Goal: Feedback & Contribution: Leave review/rating

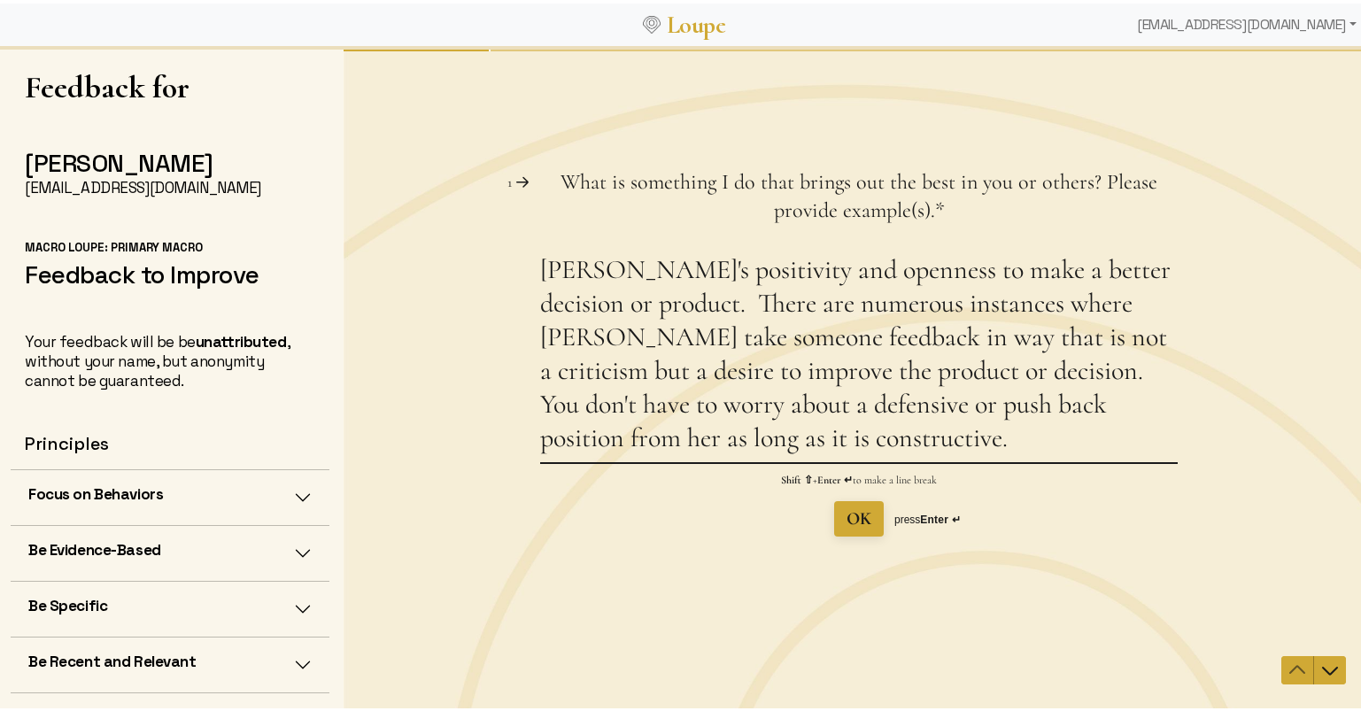
click at [965, 274] on textarea "[PERSON_NAME]'s positivity and openness to make a better decision or product. T…" at bounding box center [858, 356] width 637 height 209
click at [532, 274] on div "Question 1 1 What is something I do that brings out the best in you or others? …" at bounding box center [858, 351] width 1030 height 368
click at [542, 273] on textarea "[PERSON_NAME]'s positivity and openness to make better decisions or product. Th…" at bounding box center [858, 356] width 637 height 209
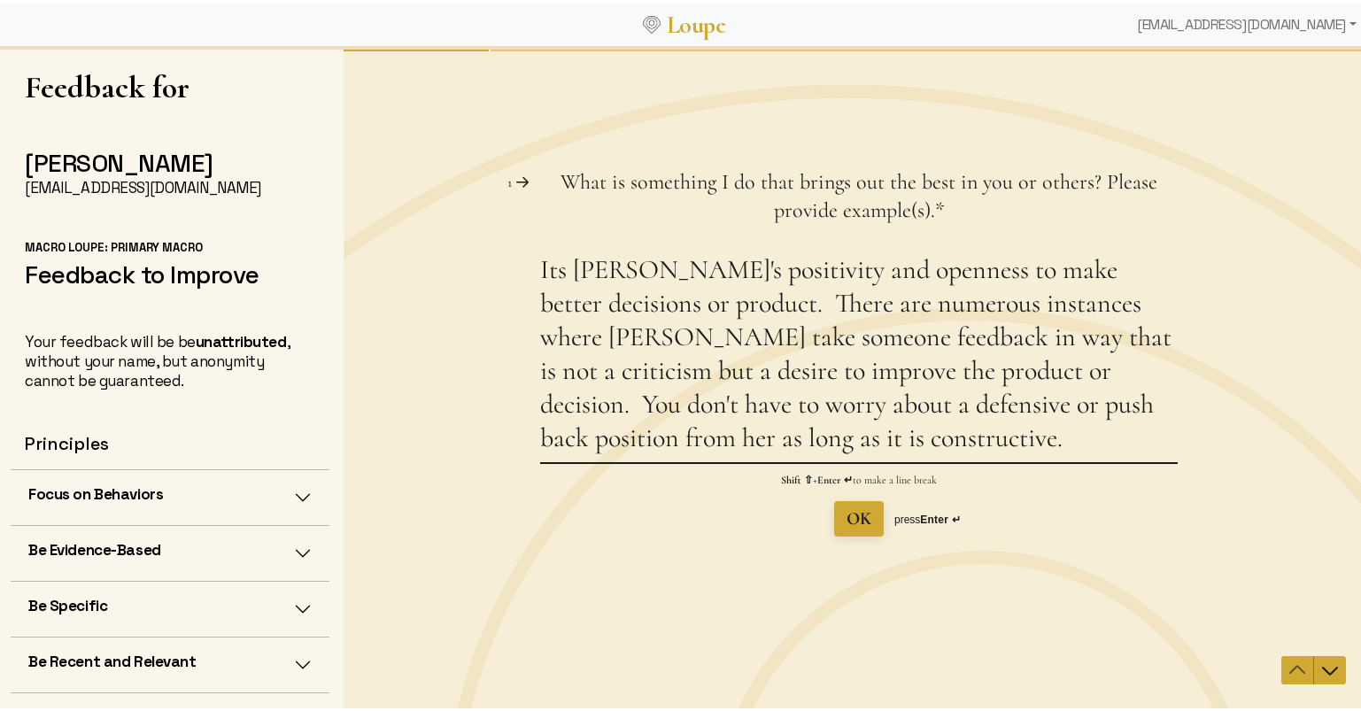
click at [643, 307] on textarea "Its [PERSON_NAME]'s positivity and openness to make better decisions or product…" at bounding box center [858, 356] width 637 height 209
drag, startPoint x: 637, startPoint y: 308, endPoint x: 517, endPoint y: 304, distance: 120.5
click at [517, 304] on div "Question 1 1 What is something I do that brings out the best in you or others? …" at bounding box center [858, 351] width 1030 height 368
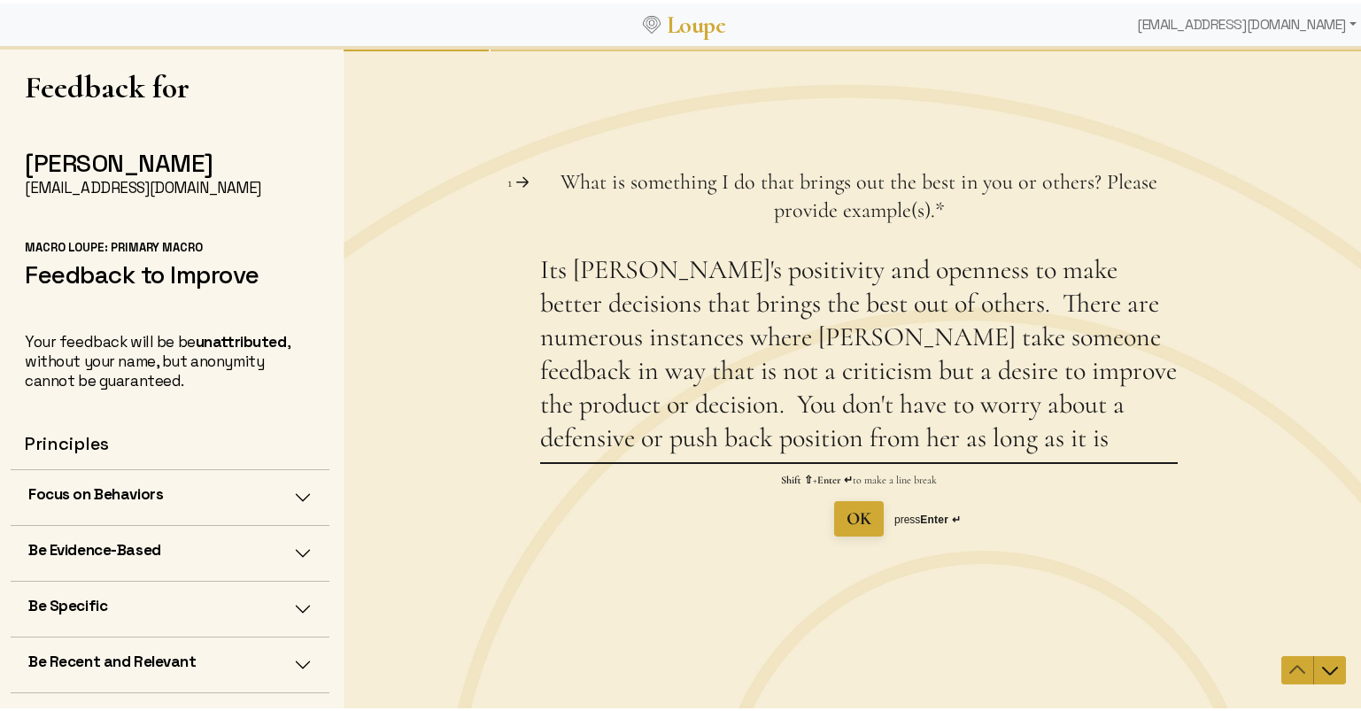
click at [913, 343] on textarea "Its [PERSON_NAME]'s positivity and openness to make better decisions that bring…" at bounding box center [858, 356] width 637 height 209
click at [898, 307] on textarea "Its [PERSON_NAME]'s positivity and openness to make better decisions that bring…" at bounding box center [858, 356] width 637 height 209
drag, startPoint x: 644, startPoint y: 402, endPoint x: 1056, endPoint y: 443, distance: 414.5
click at [1056, 443] on textarea "Its [PERSON_NAME]'s positivity and openness to make better decisions that bring…" at bounding box center [858, 356] width 637 height 209
drag, startPoint x: 625, startPoint y: 402, endPoint x: 573, endPoint y: 382, distance: 56.1
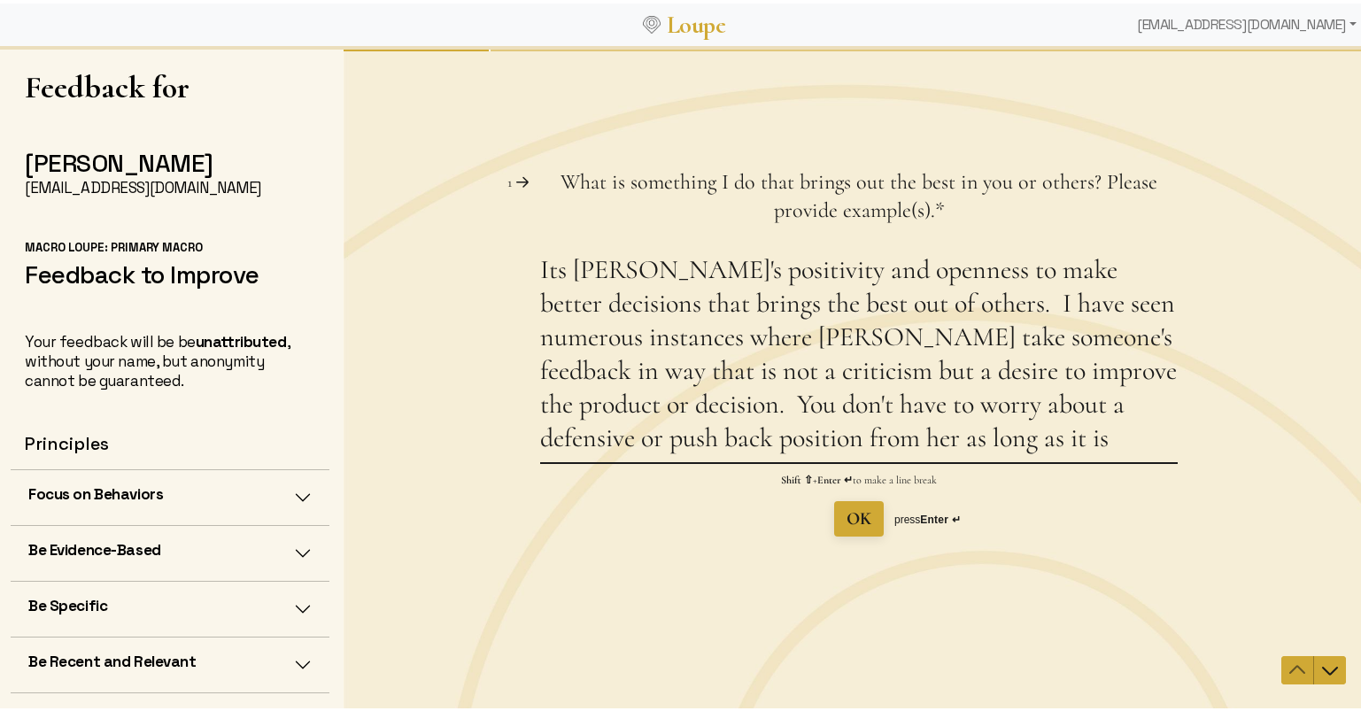
click at [573, 382] on textarea "Its [PERSON_NAME]'s positivity and openness to make better decisions that bring…" at bounding box center [858, 356] width 637 height 209
click at [576, 390] on textarea "Its [PERSON_NAME]'s positivity and openness to make better decisions that bring…" at bounding box center [858, 356] width 637 height 209
drag, startPoint x: 814, startPoint y: 374, endPoint x: 529, endPoint y: 364, distance: 284.3
click at [529, 364] on div "Question 1 1 What is something I do that brings out the best in you or others? …" at bounding box center [858, 351] width 1030 height 368
click at [599, 400] on textarea "Its [PERSON_NAME]'s positivity and openness to make better decisions that bring…" at bounding box center [858, 356] width 637 height 209
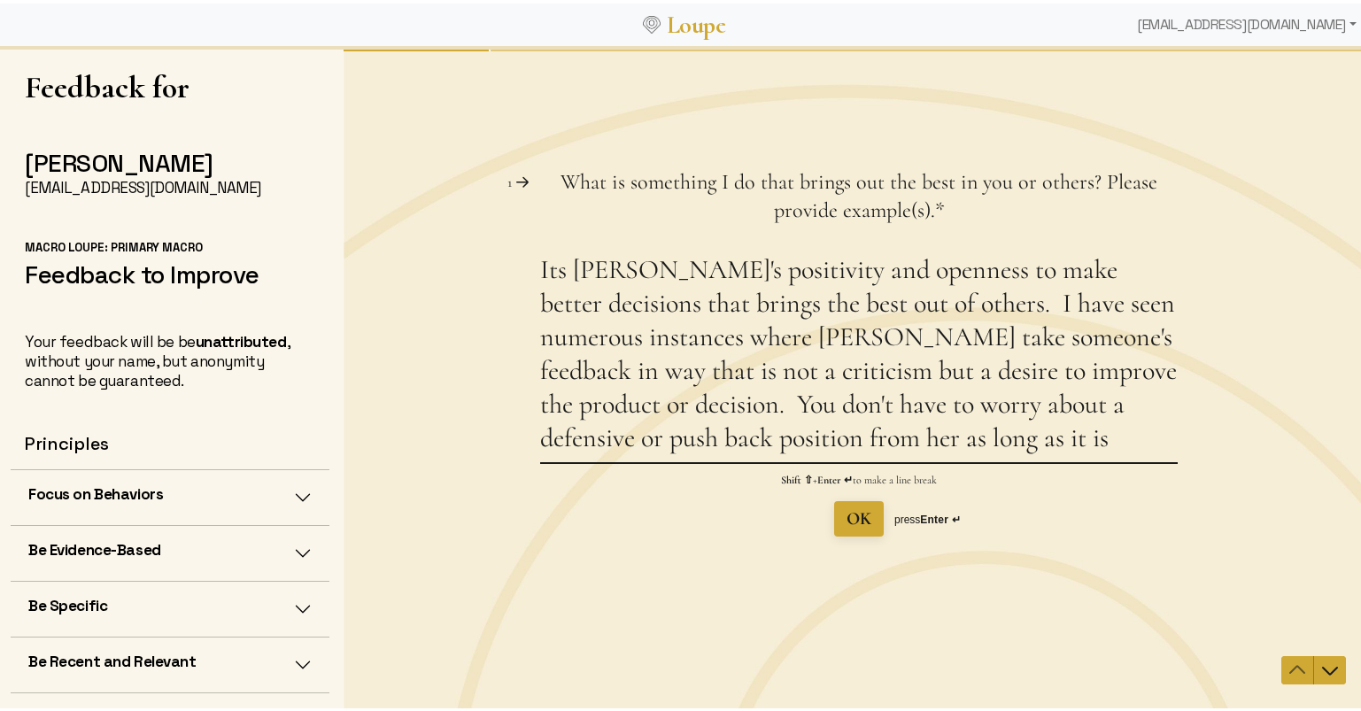
click at [925, 438] on textarea "Its [PERSON_NAME]'s positivity and openness to make better decisions that bring…" at bounding box center [858, 356] width 637 height 209
click at [1053, 444] on textarea "Its [PERSON_NAME]'s positivity and openness to make better decisions that bring…" at bounding box center [858, 356] width 637 height 209
click at [1078, 553] on div "Question 1 1 What is something I do that brings out the best in you or others? …" at bounding box center [858, 380] width 1030 height 482
click at [1089, 442] on textarea "Its [PERSON_NAME]'s positivity and openness to make better decisions that bring…" at bounding box center [858, 356] width 637 height 209
type textarea "Its [PERSON_NAME]'s positivity and openness to make better decisions that bring…"
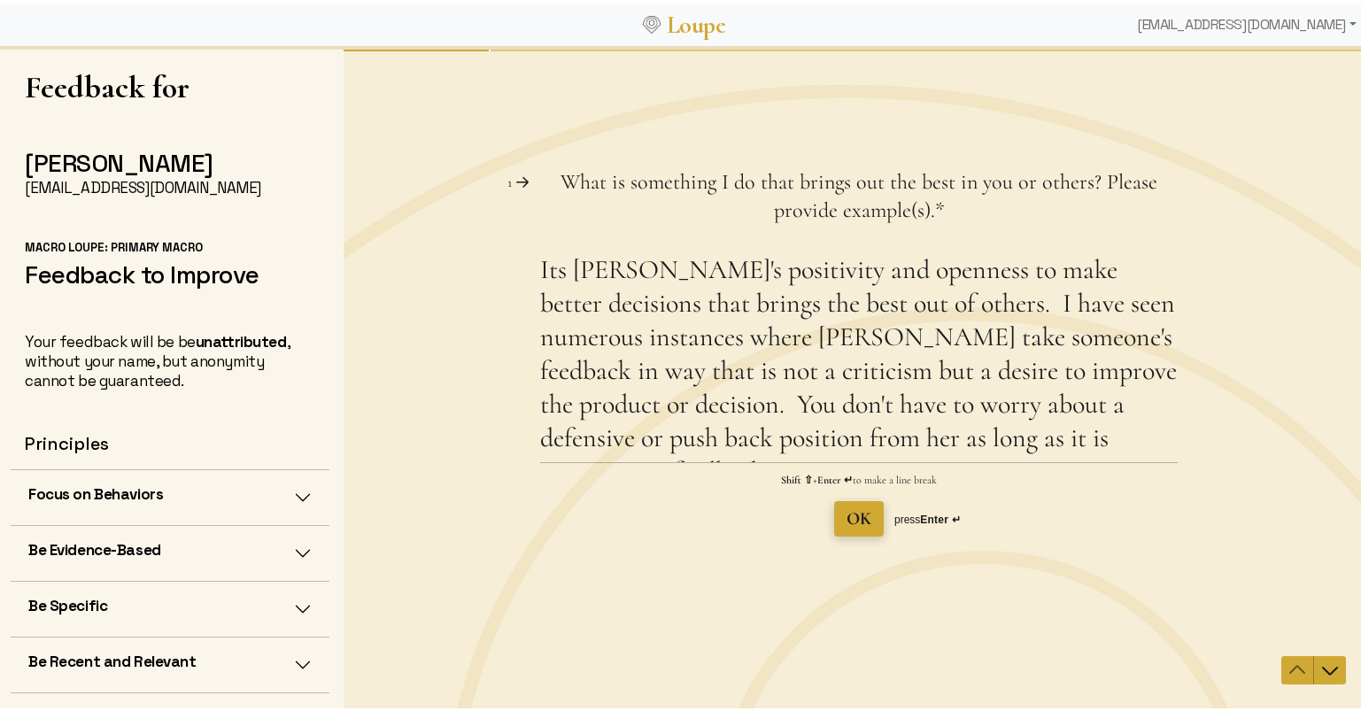
click at [852, 520] on span "OK" at bounding box center [858, 517] width 25 height 21
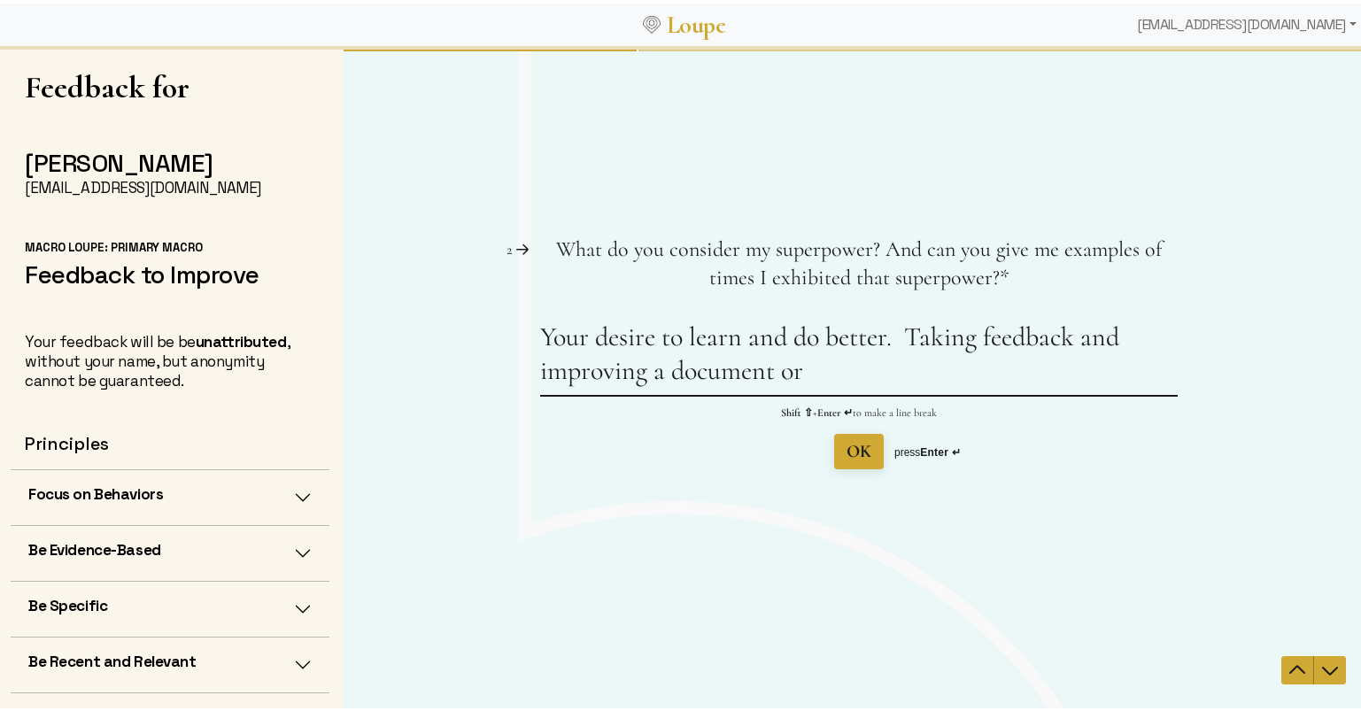
click at [1119, 341] on textarea "Your desire to learn and do better. Taking feedback and improving a document or" at bounding box center [858, 357] width 637 height 74
click at [899, 340] on textarea "Your desire to learn and do better. Taking feedback to improve a document or bo…" at bounding box center [858, 357] width 637 height 74
click at [921, 371] on textarea "Your desire to learn and do better. Taking feedback to improve a document or bo…" at bounding box center [858, 357] width 637 height 74
click at [897, 344] on textarea "Your desire to learn and do better. Taking feedback to improve a document or bo…" at bounding box center [858, 357] width 637 height 74
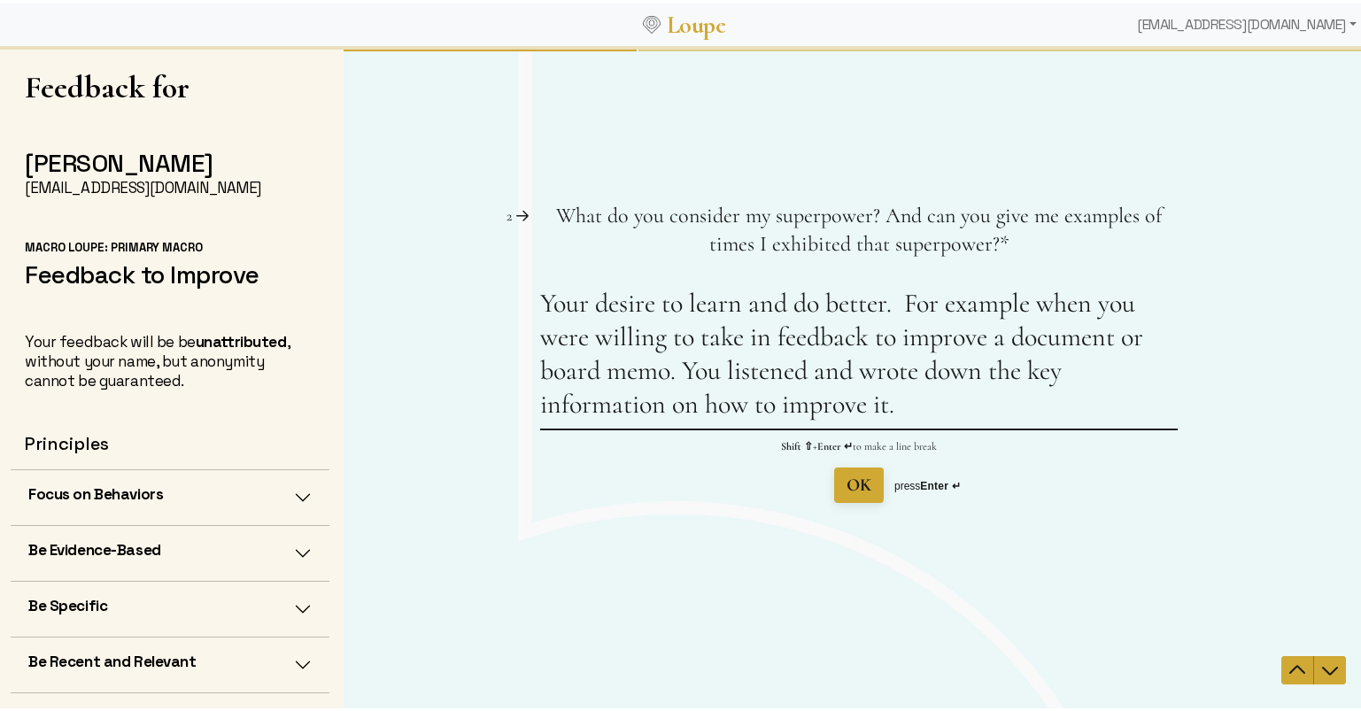
type textarea "Your desire to learn and do better. For example when you were willing to take i…"
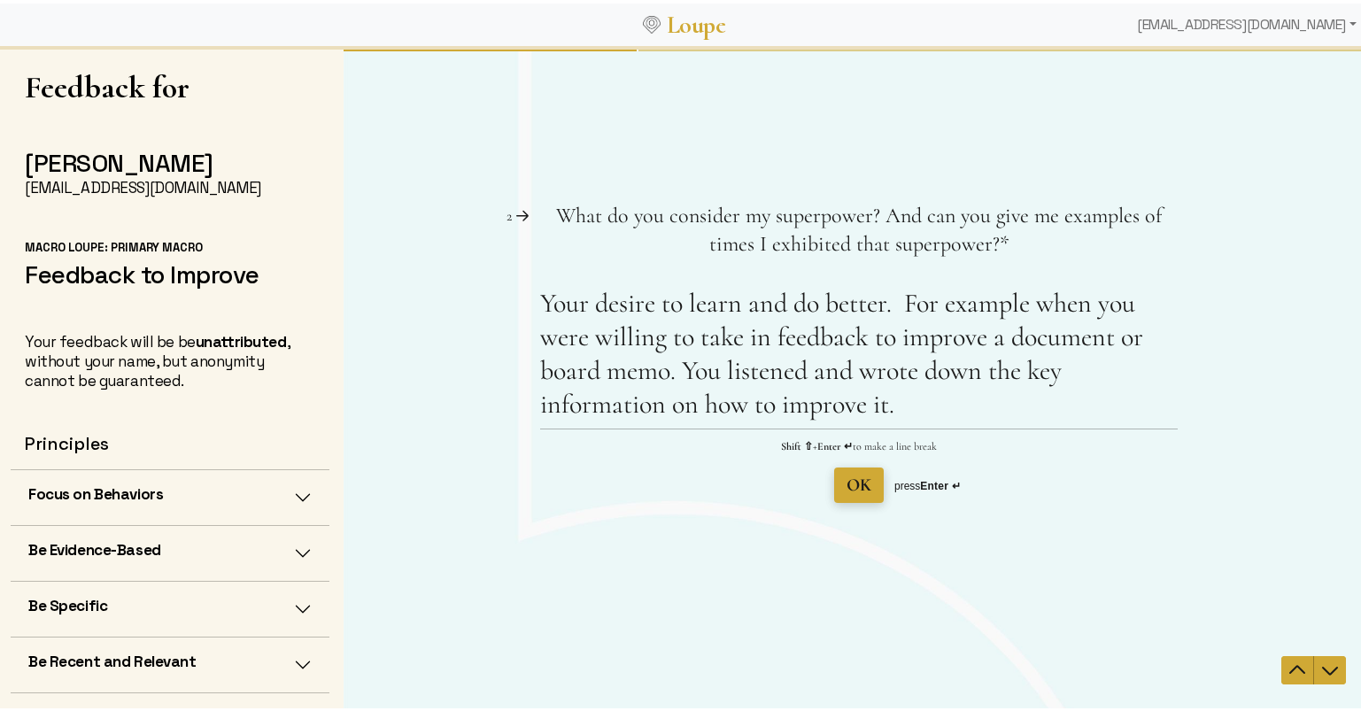
click at [849, 491] on span "OK" at bounding box center [858, 484] width 25 height 21
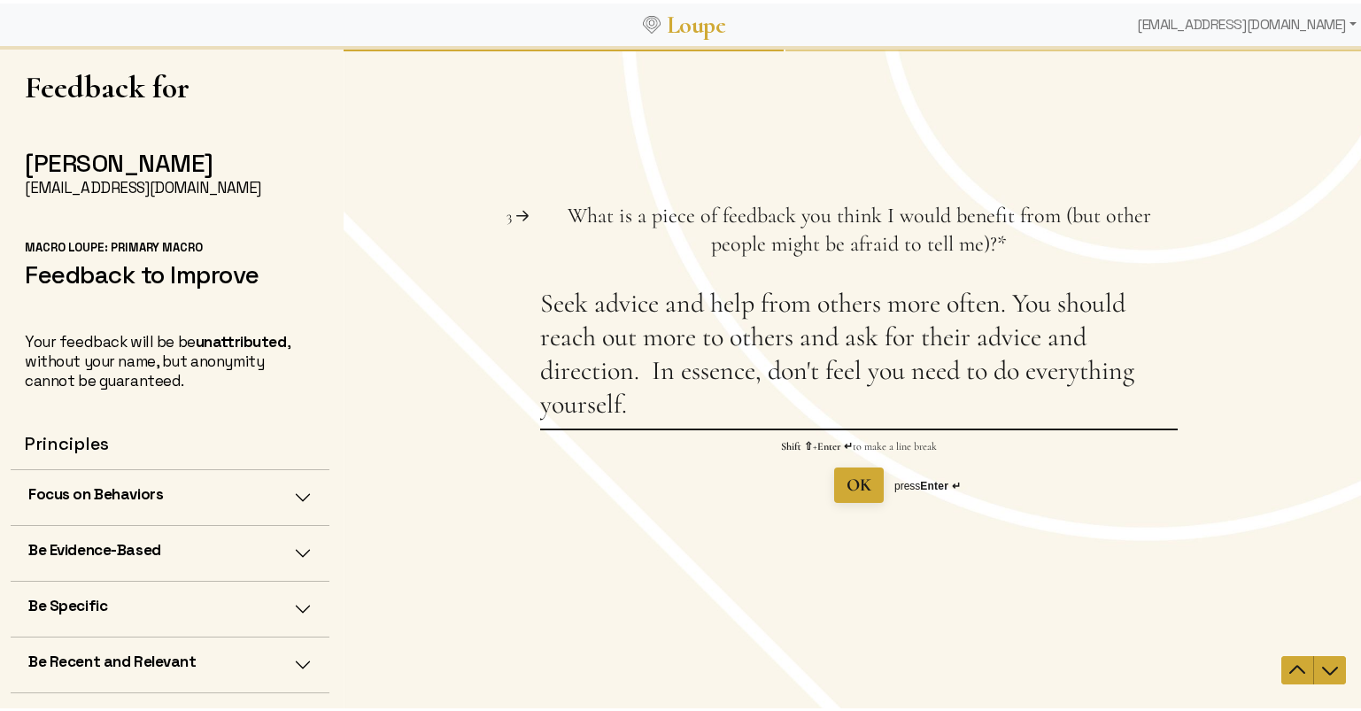
click at [786, 337] on textarea "Seek advice and help from others more often. You should reach out more to other…" at bounding box center [858, 357] width 637 height 142
click at [627, 378] on textarea "Seek advice and help from others more often. You should reach out more to other…" at bounding box center [858, 357] width 637 height 142
drag, startPoint x: 753, startPoint y: 375, endPoint x: 651, endPoint y: 382, distance: 102.9
click at [651, 382] on textarea "Seek advice and help from others more often. You should reach out more to other…" at bounding box center [858, 357] width 637 height 142
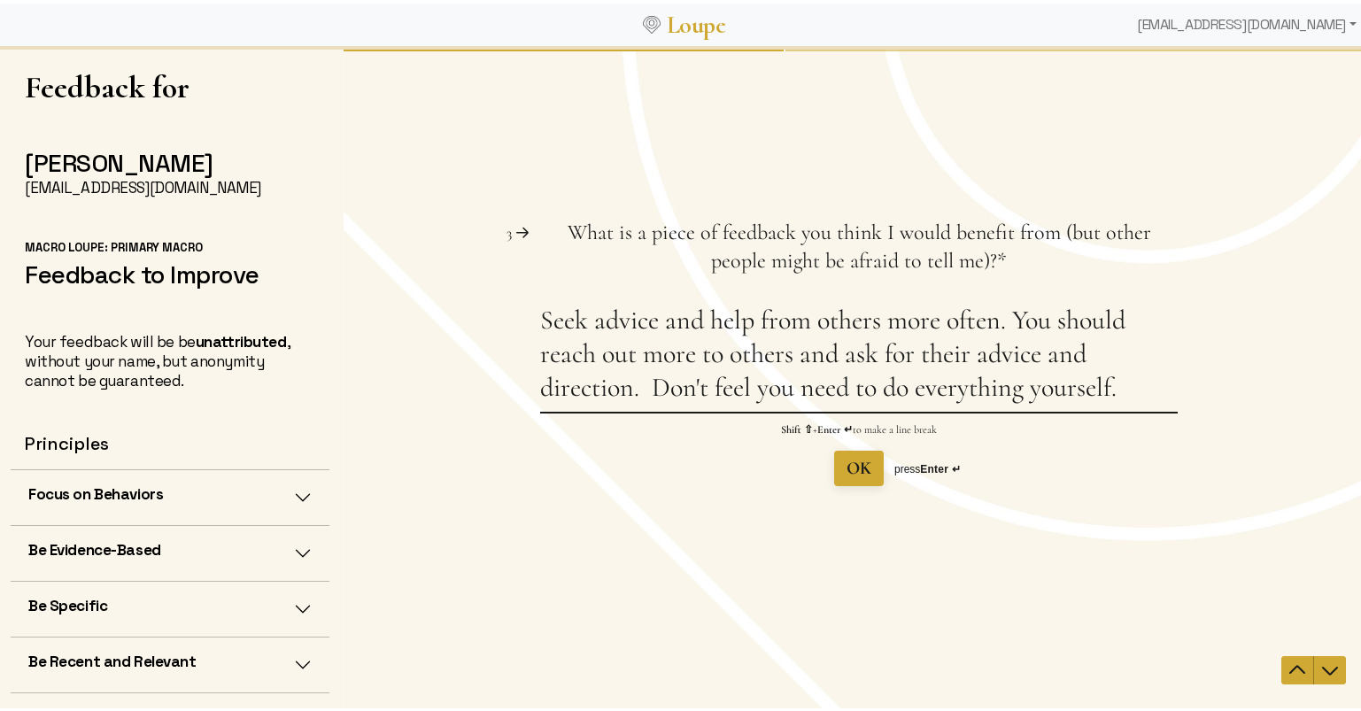
click at [1110, 389] on textarea "Seek advice and help from others more often. You should reach out more to other…" at bounding box center [858, 357] width 637 height 108
type textarea "Seek advice and help from others more often. You should reach out more to other…"
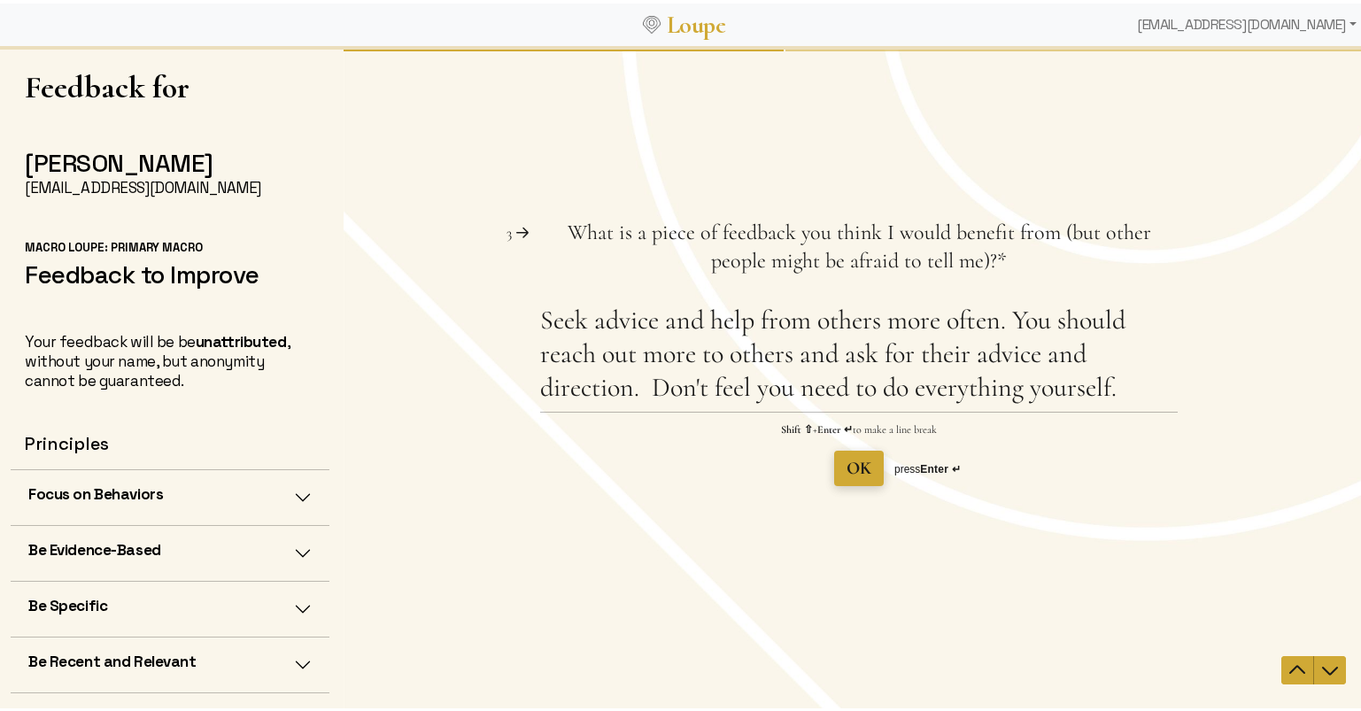
click at [850, 471] on span "OK" at bounding box center [858, 467] width 25 height 21
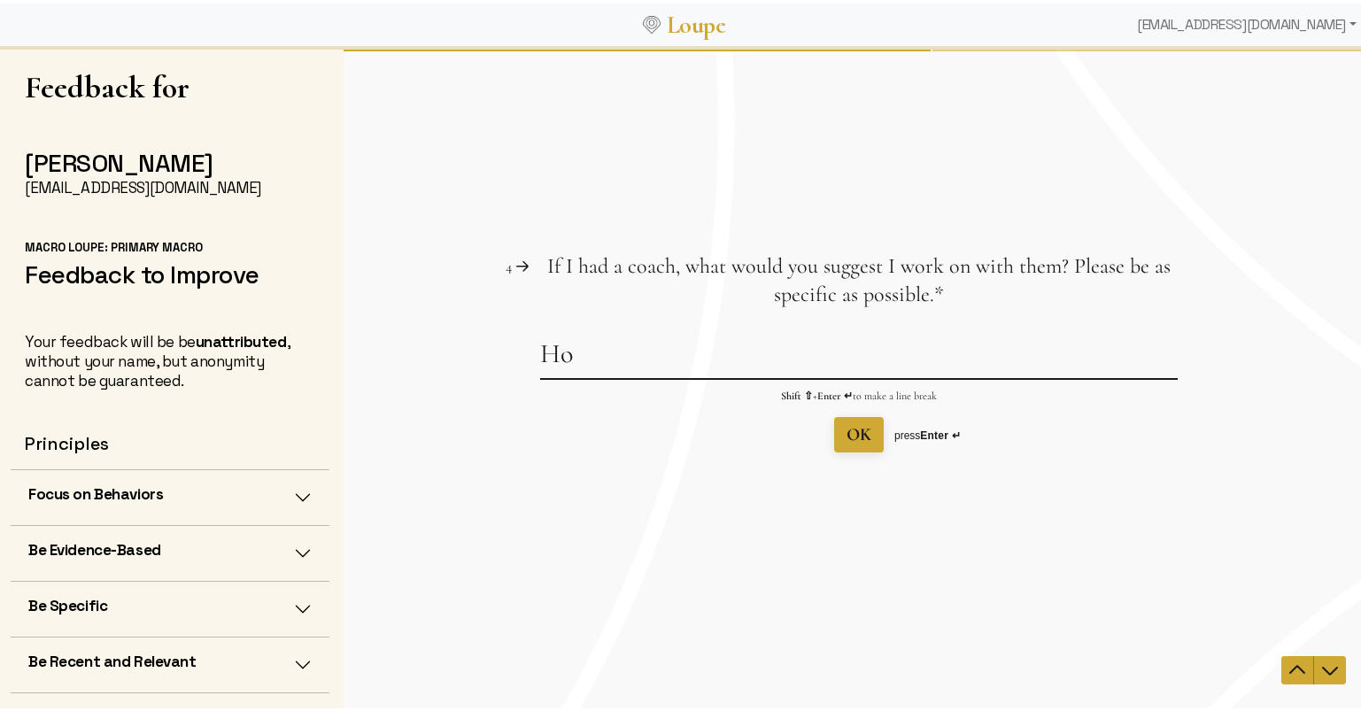
type textarea "H"
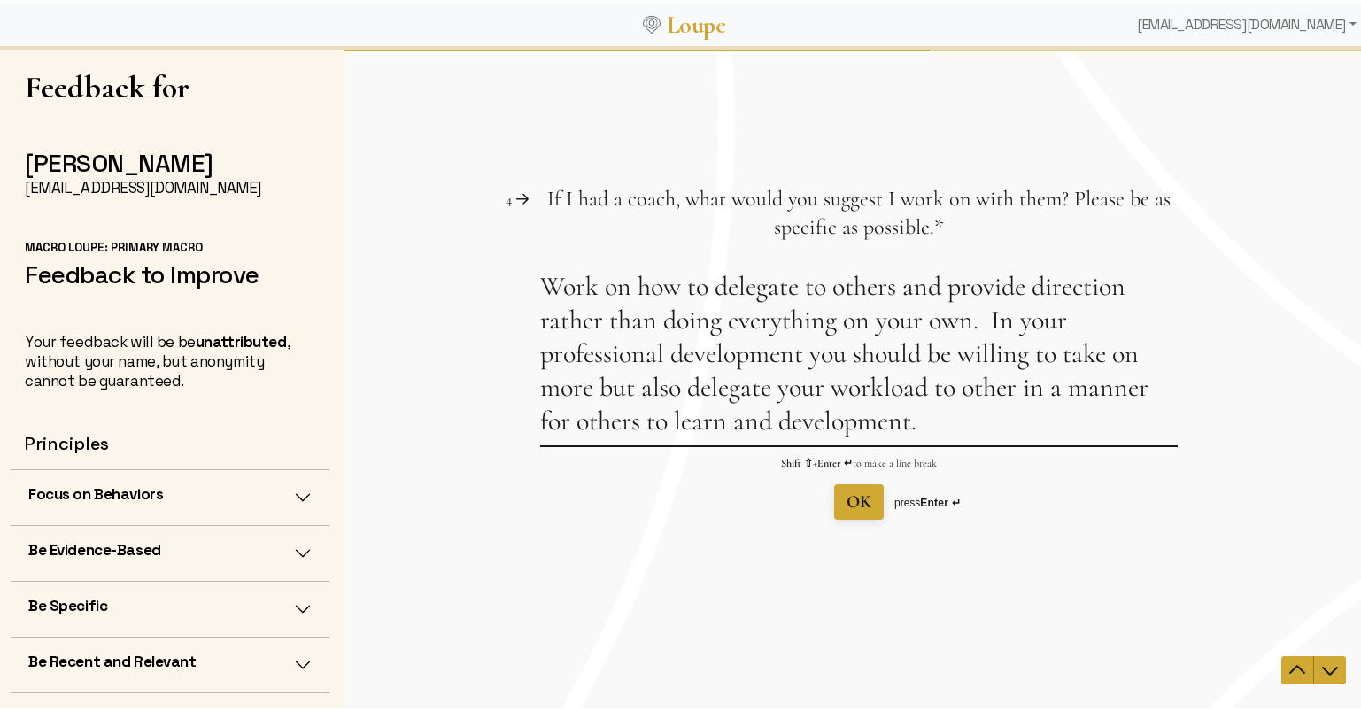
click at [982, 320] on textarea "Work on how to delegate to others and provide direction rather than doing every…" at bounding box center [858, 356] width 637 height 175
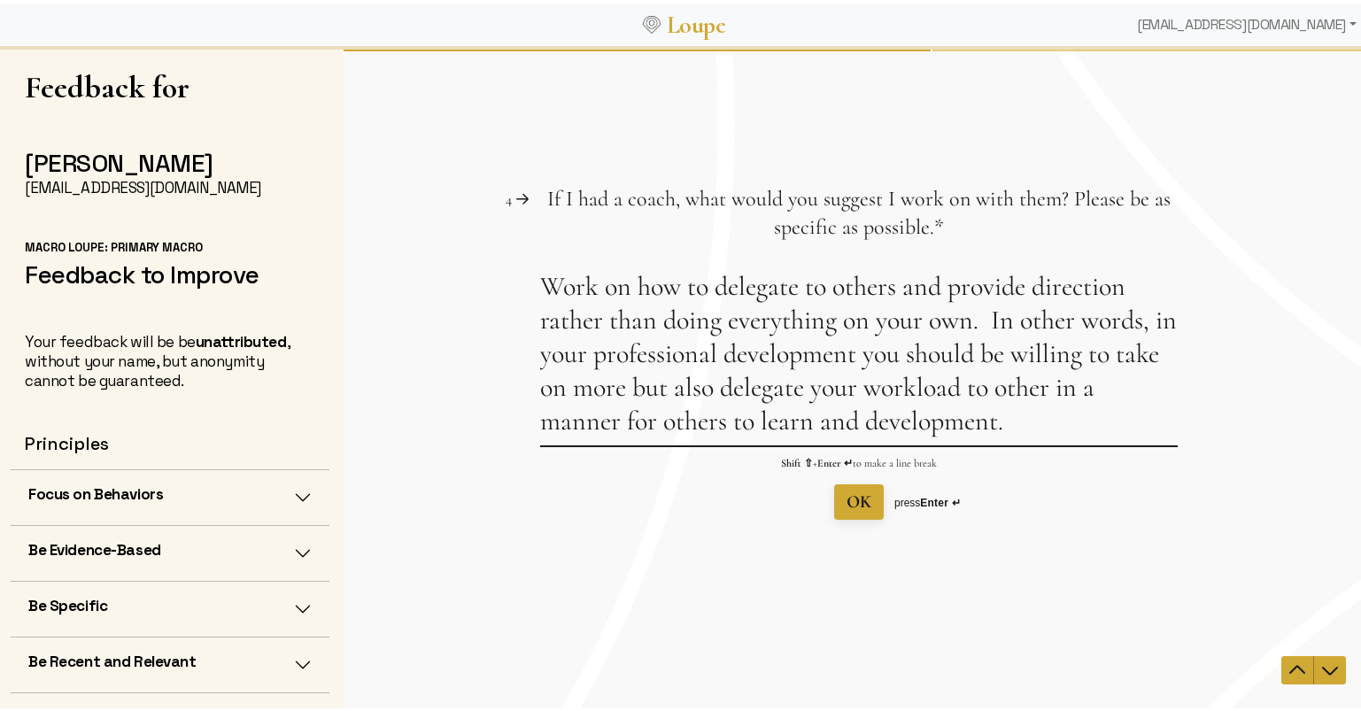
drag, startPoint x: 852, startPoint y: 424, endPoint x: 623, endPoint y: 436, distance: 228.7
click at [623, 436] on textarea "Work on how to delegate to others and provide direction rather than doing every…" at bounding box center [858, 356] width 637 height 175
type textarea "Work on how to delegate to others and provide direction rather than doing every…"
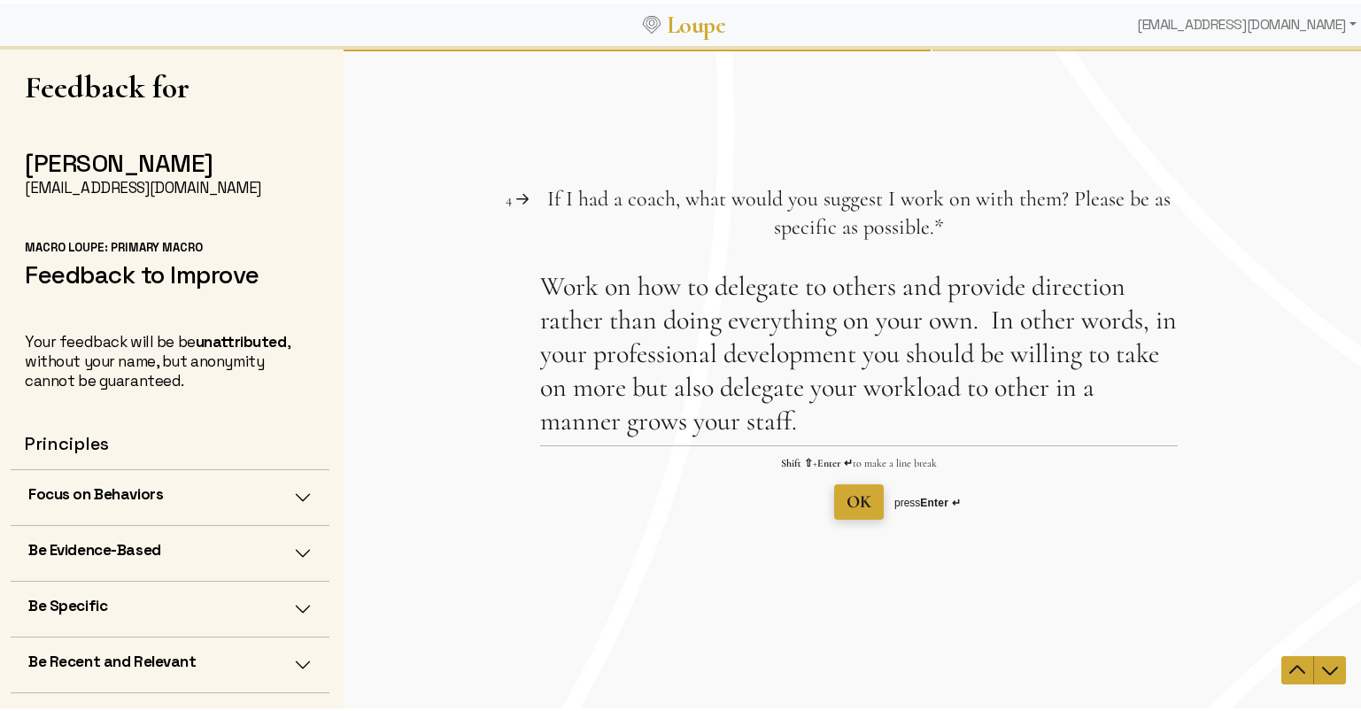
click at [846, 510] on span "OK" at bounding box center [858, 500] width 25 height 21
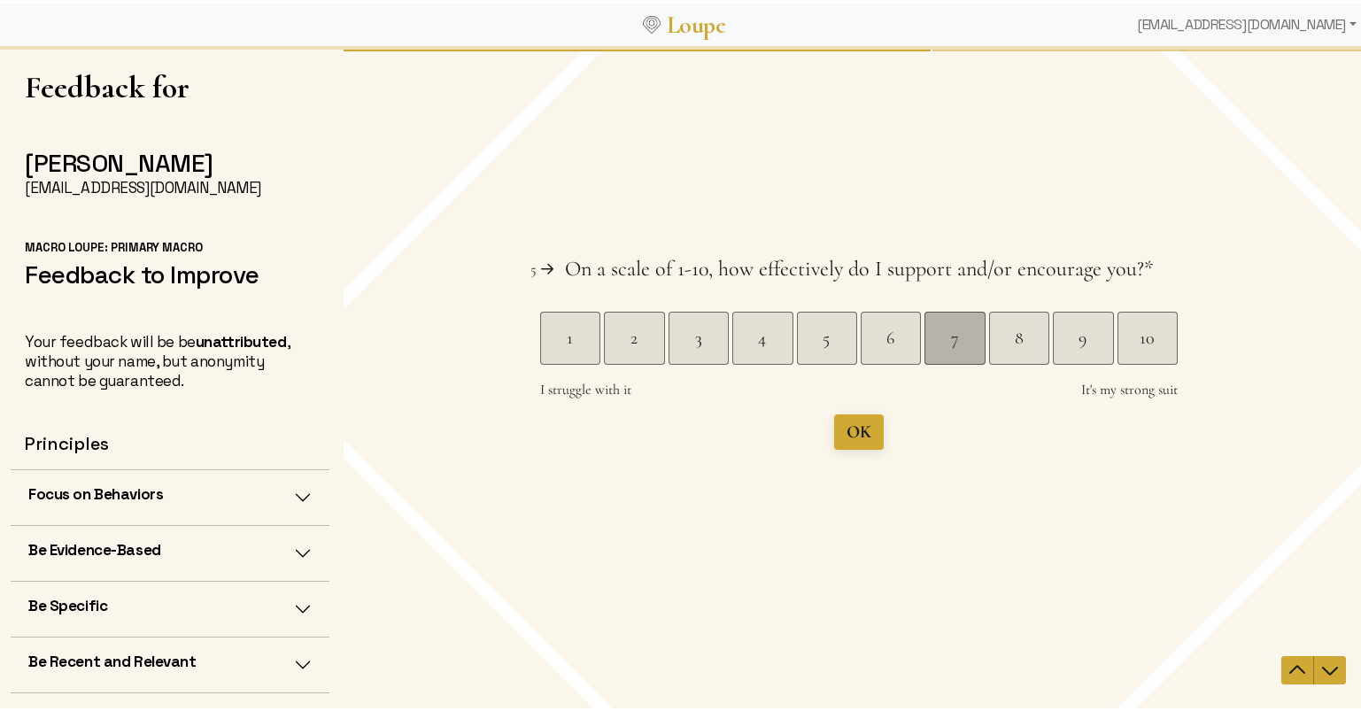
click at [975, 343] on div "7" at bounding box center [953, 337] width 59 height 25
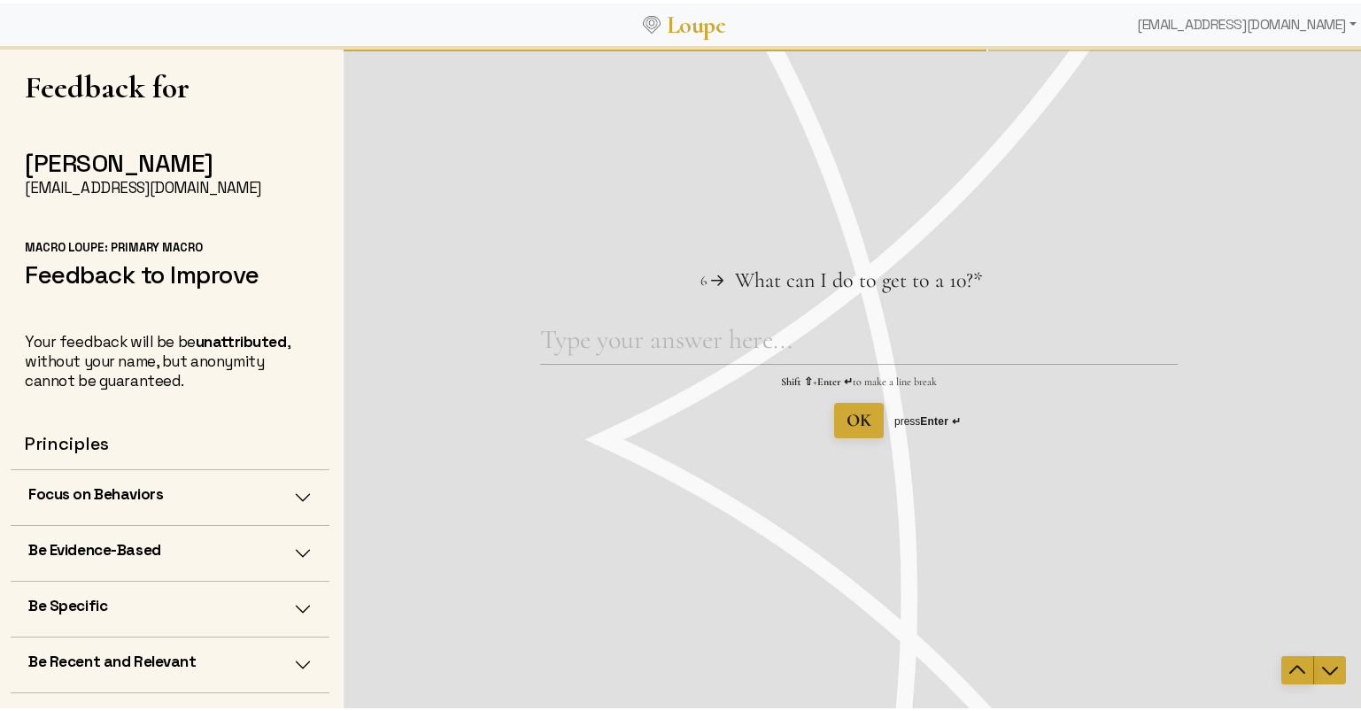
click at [1286, 668] on icon "Navigate to previous question" at bounding box center [1296, 669] width 21 height 21
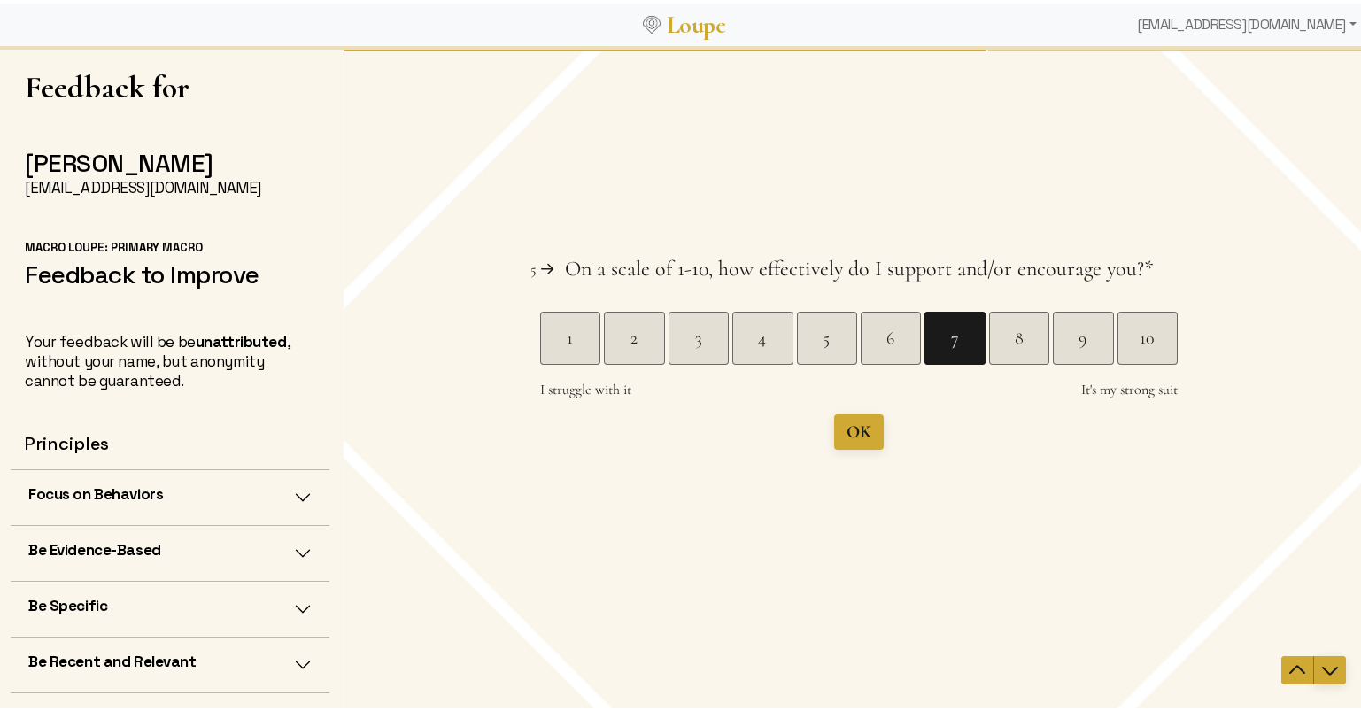
click at [1325, 668] on icon "Navigate to next question" at bounding box center [1330, 670] width 16 height 9
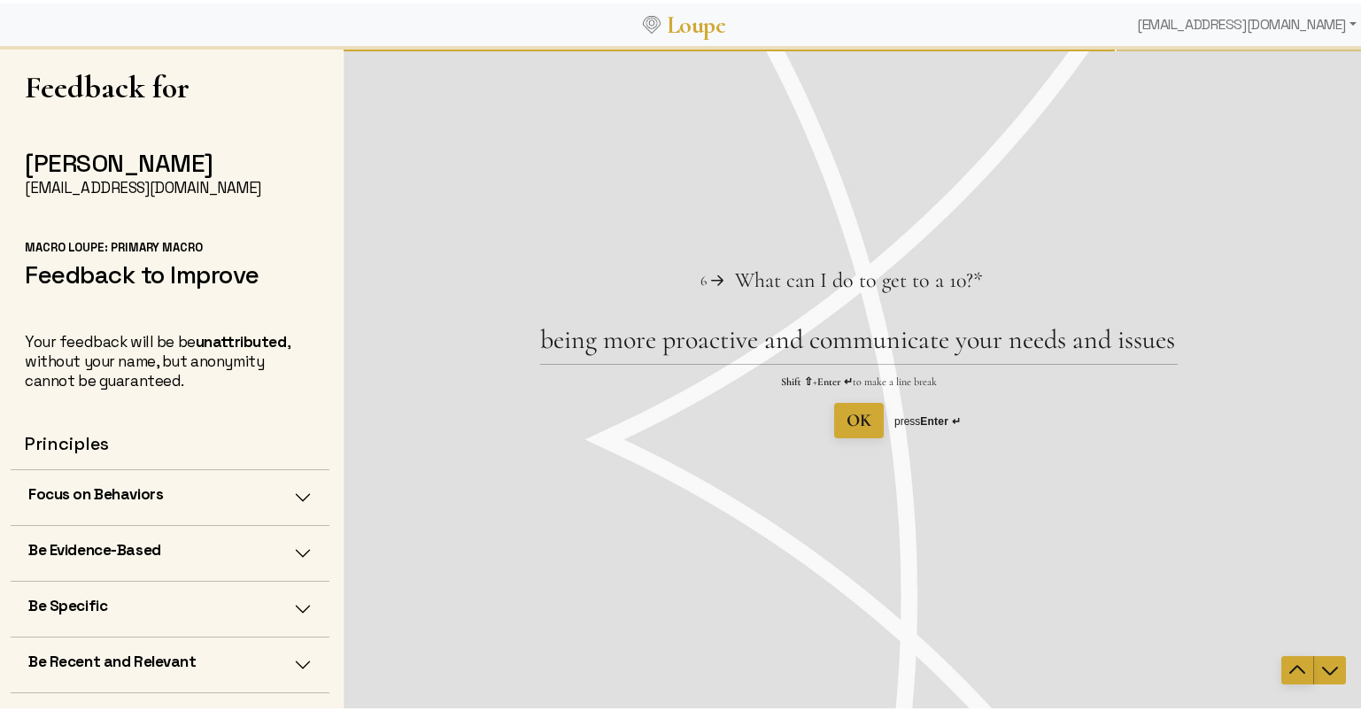
click at [1286, 663] on icon "Navigate to previous question" at bounding box center [1296, 669] width 21 height 21
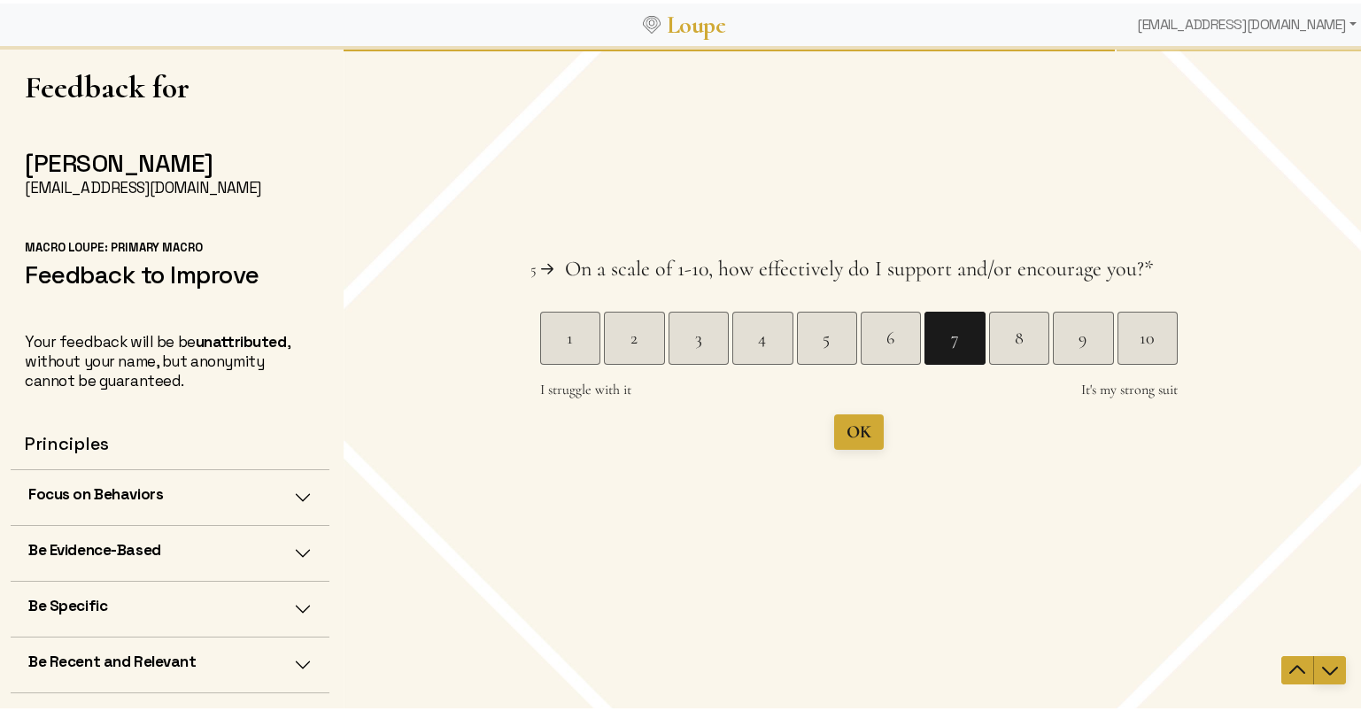
click at [1325, 669] on icon "Navigate to next question" at bounding box center [1329, 669] width 21 height 21
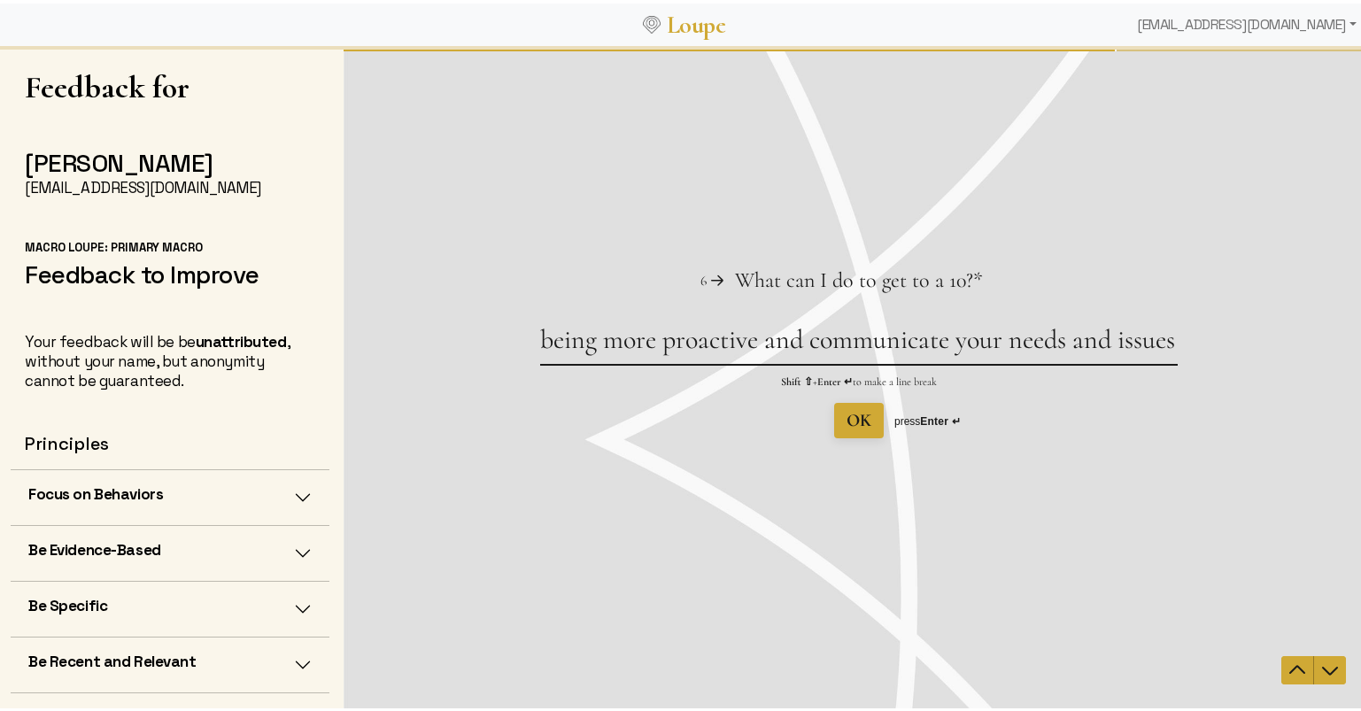
click at [800, 341] on textarea "being more proactive and communicate your needs and issues" at bounding box center [858, 342] width 637 height 41
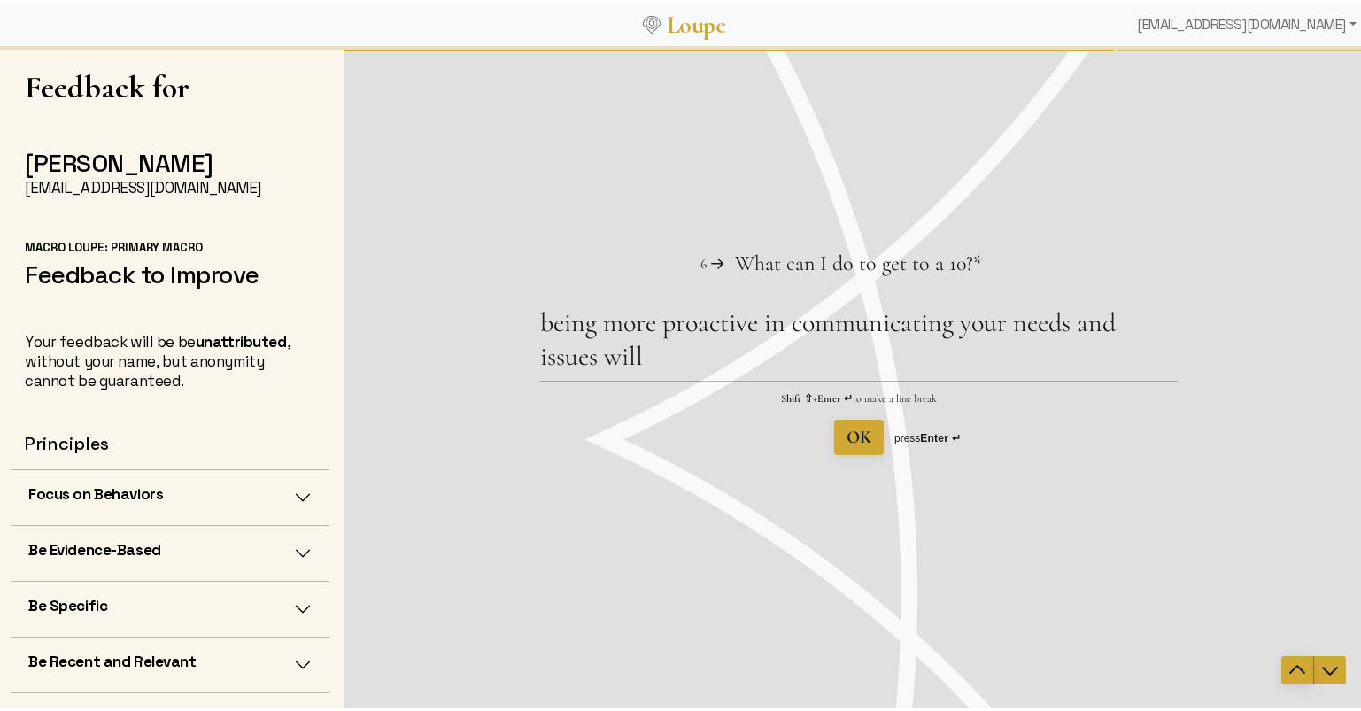
click at [1291, 667] on icon "Navigate to previous question" at bounding box center [1296, 669] width 21 height 21
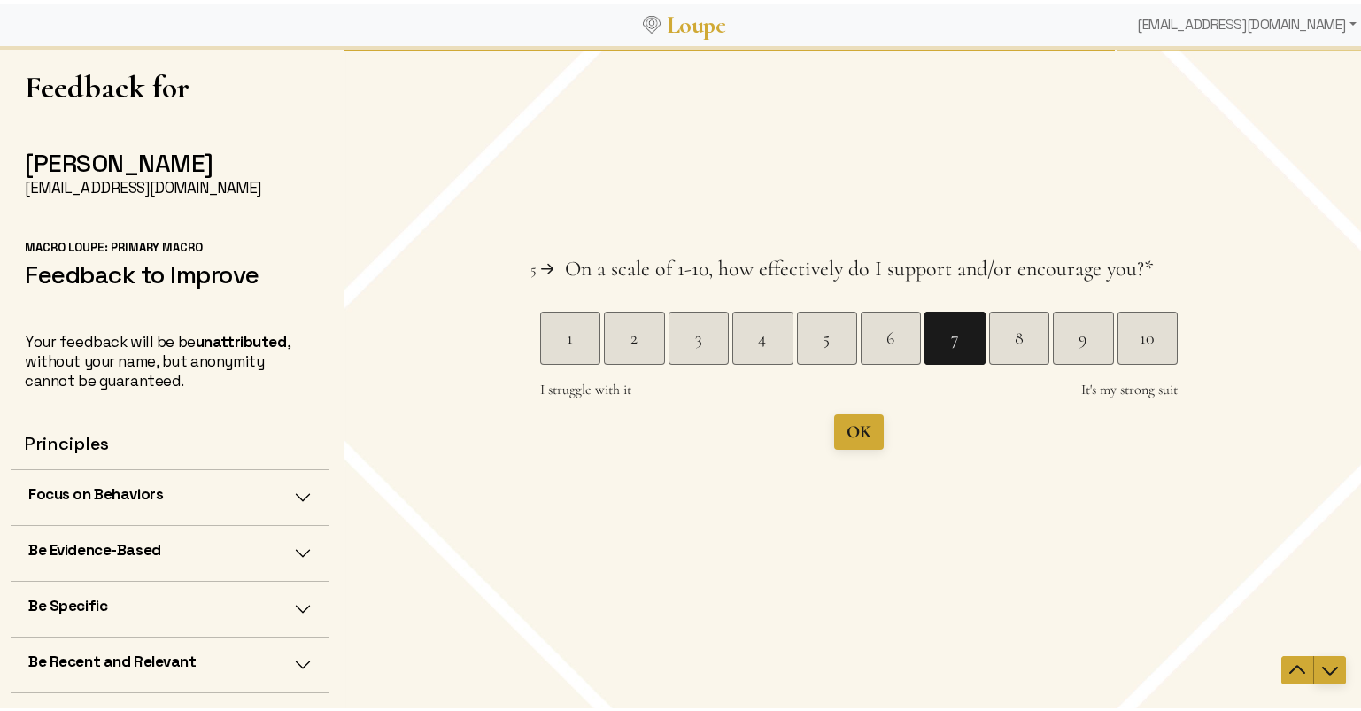
click at [1319, 667] on icon "Navigate to next question" at bounding box center [1329, 669] width 21 height 21
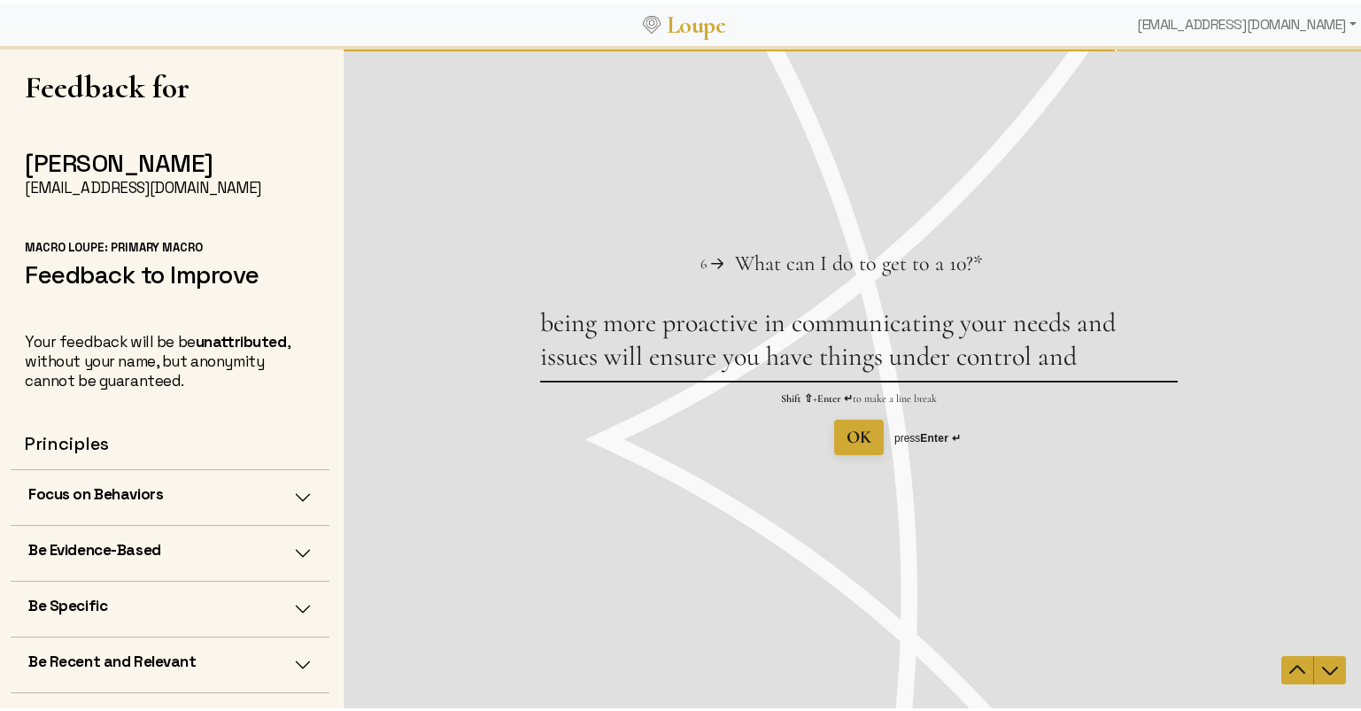
click at [598, 361] on textarea "being more proactive in communicating your needs and issues will ensure you hav…" at bounding box center [858, 342] width 637 height 74
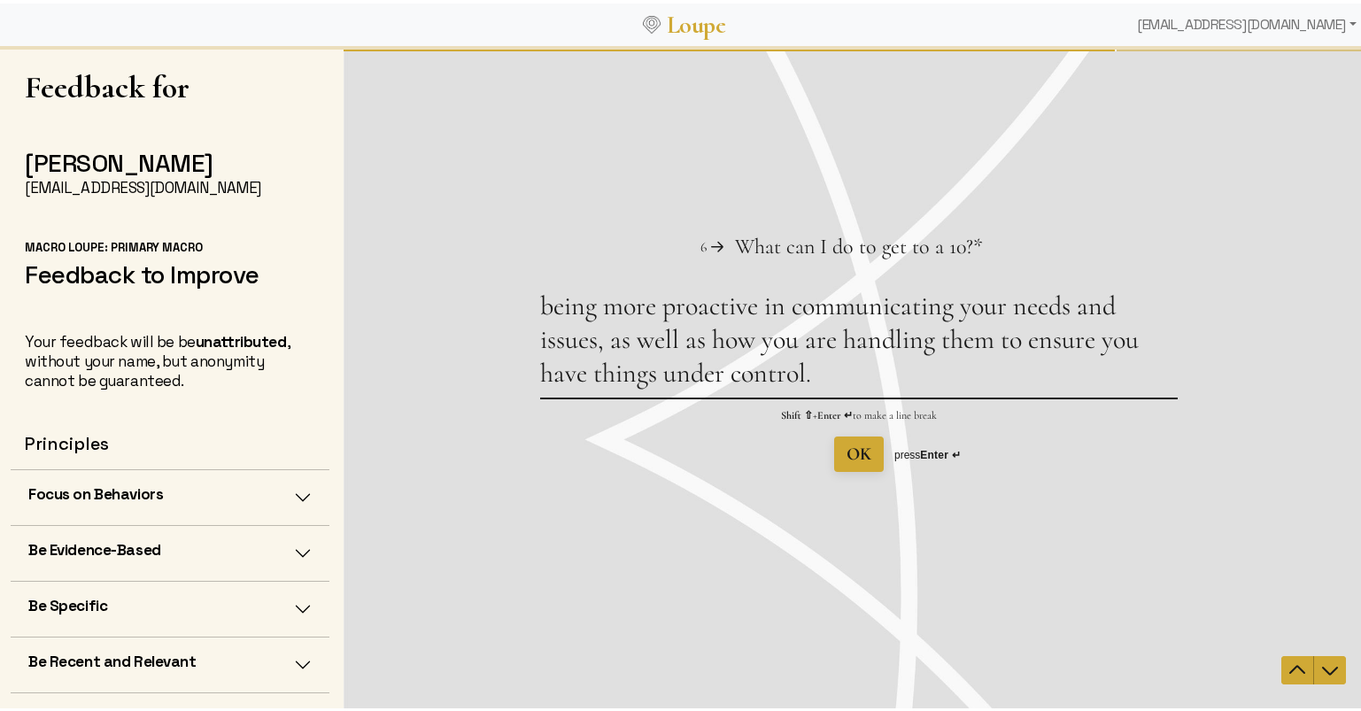
type textarea "being more proactive in communicating your needs and issues, as well as how you…"
click at [856, 451] on span "OK" at bounding box center [858, 453] width 25 height 21
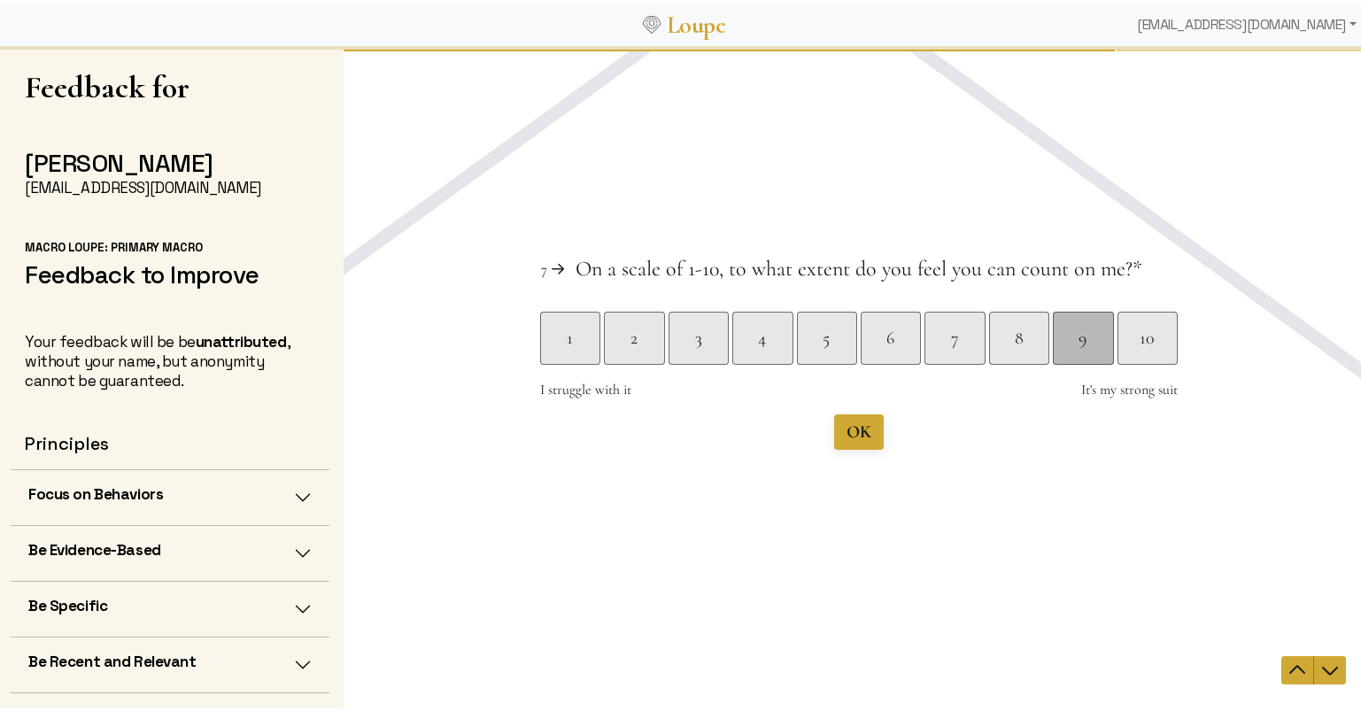
click at [1065, 335] on div "9" at bounding box center [1082, 337] width 59 height 25
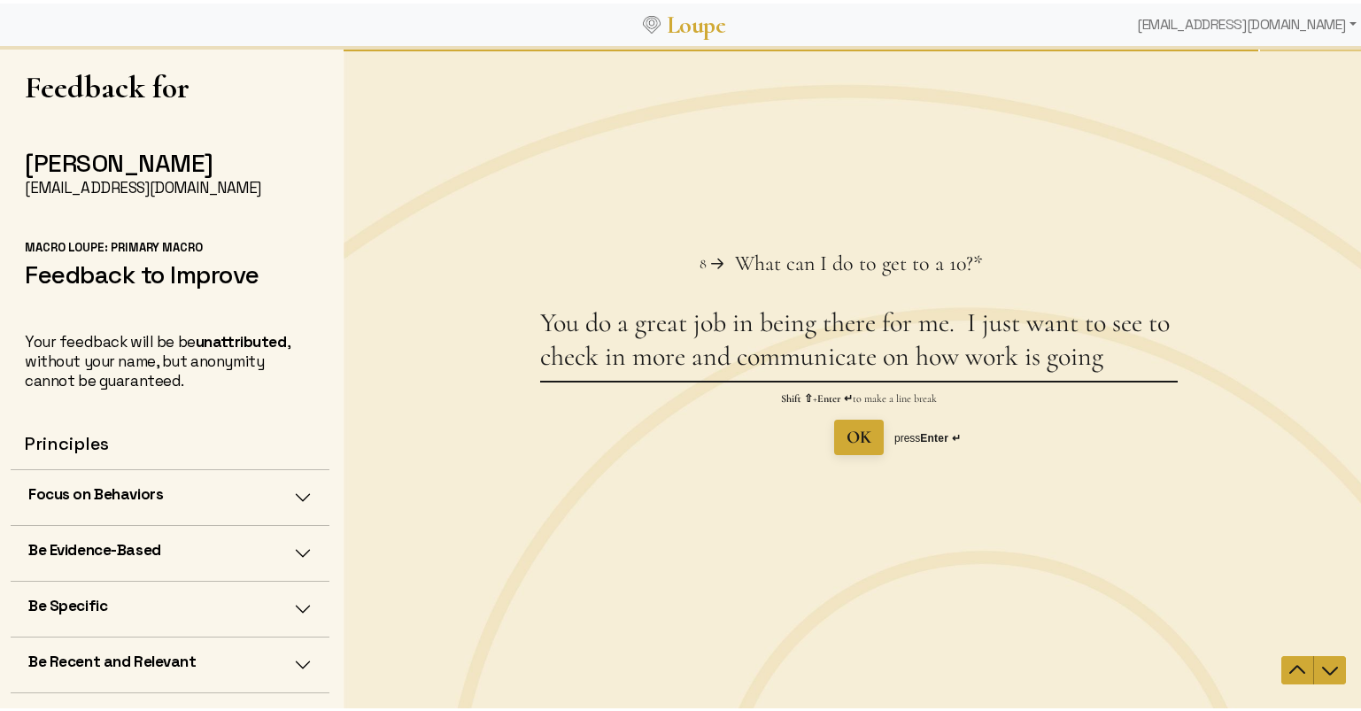
type textarea "You do a great job in being there for me. I just want to see to check in more a…"
click at [866, 444] on button "OK" at bounding box center [859, 436] width 50 height 35
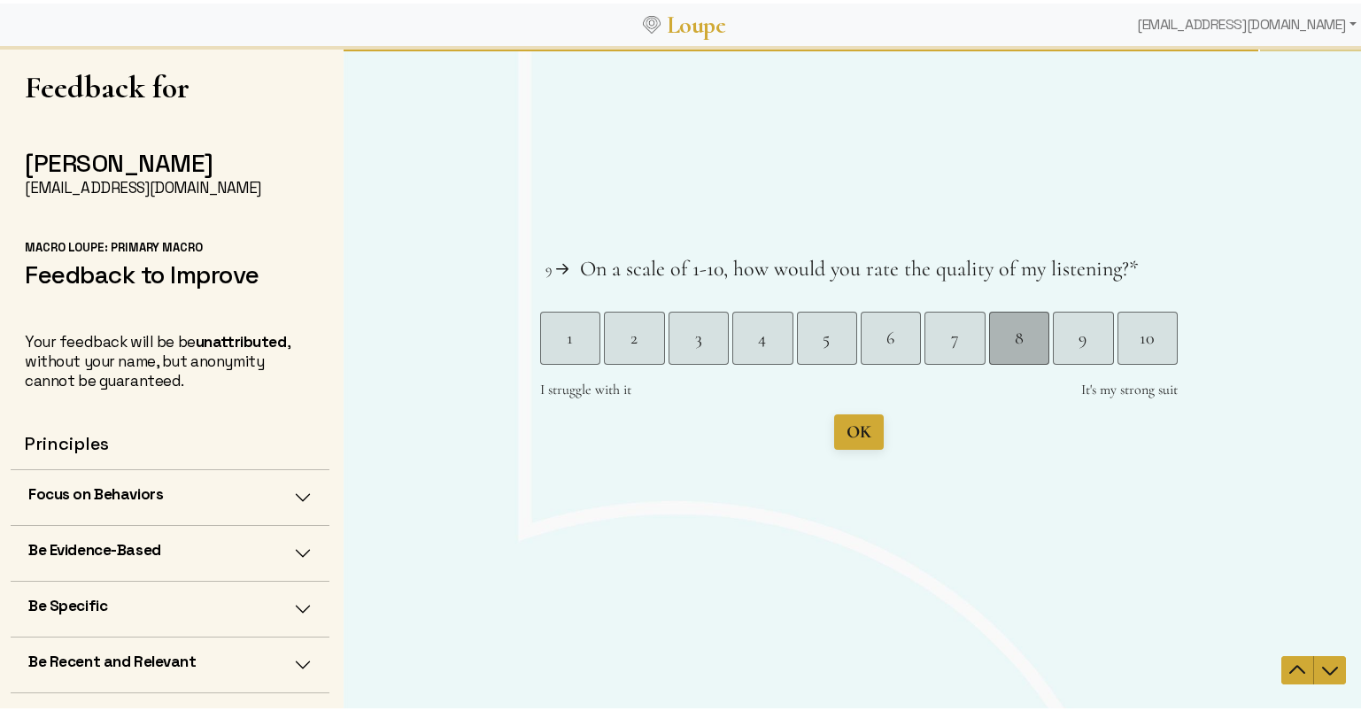
click at [1029, 338] on div "8" at bounding box center [1018, 337] width 59 height 25
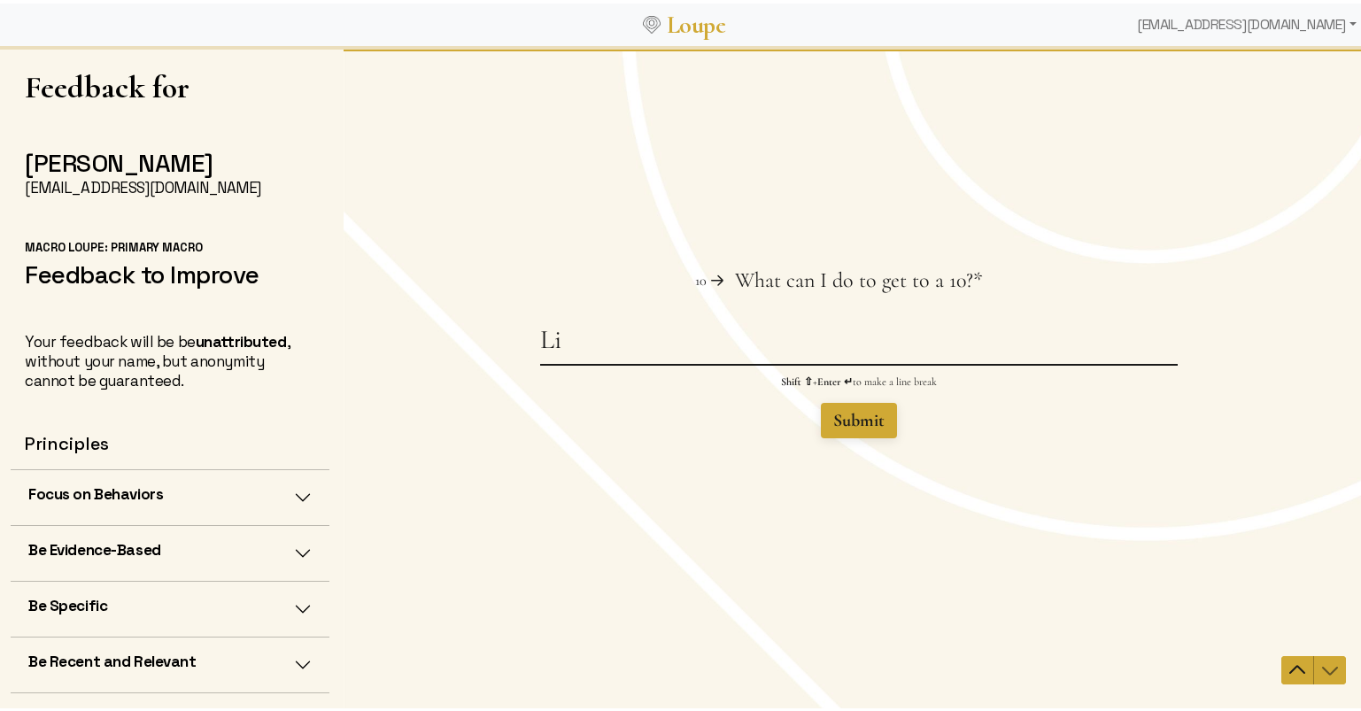
type textarea "L"
type textarea "Y"
type textarea "I"
click at [1293, 665] on icon "Navigate to previous question" at bounding box center [1296, 669] width 21 height 21
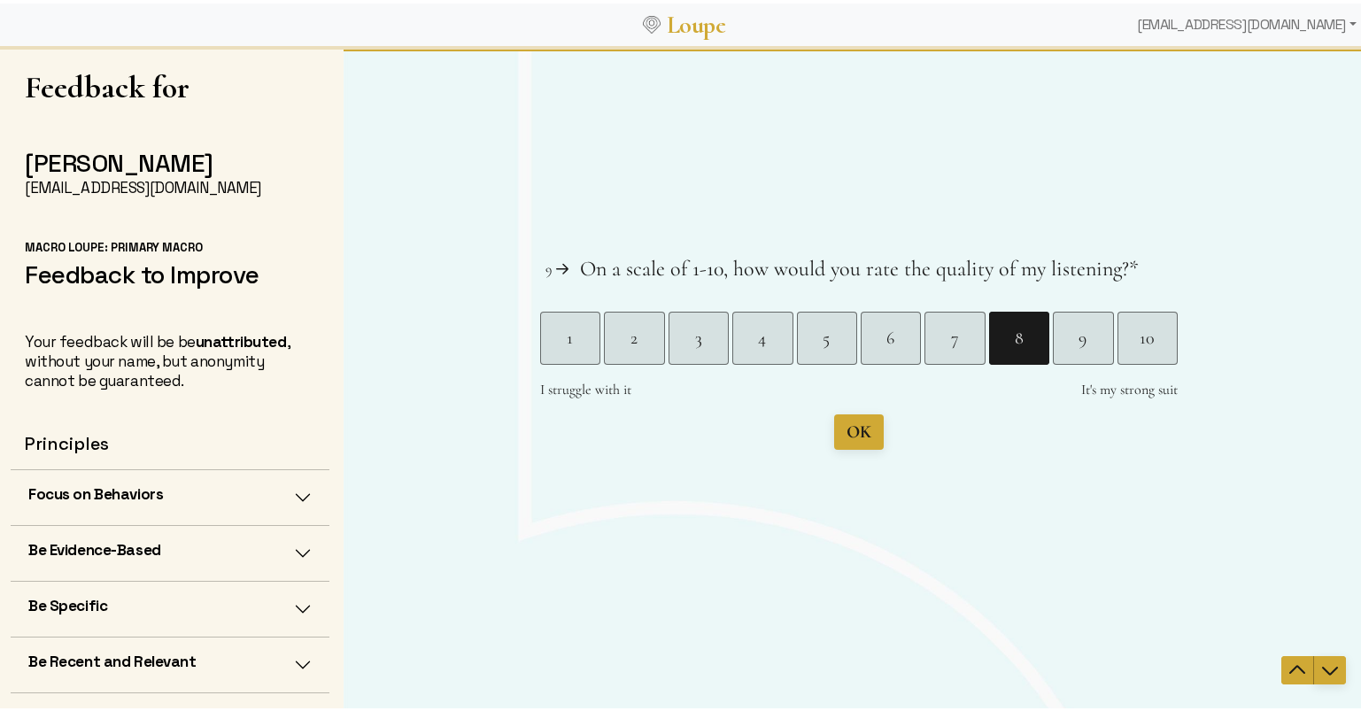
click at [1320, 668] on icon "Navigate to next question" at bounding box center [1329, 669] width 21 height 21
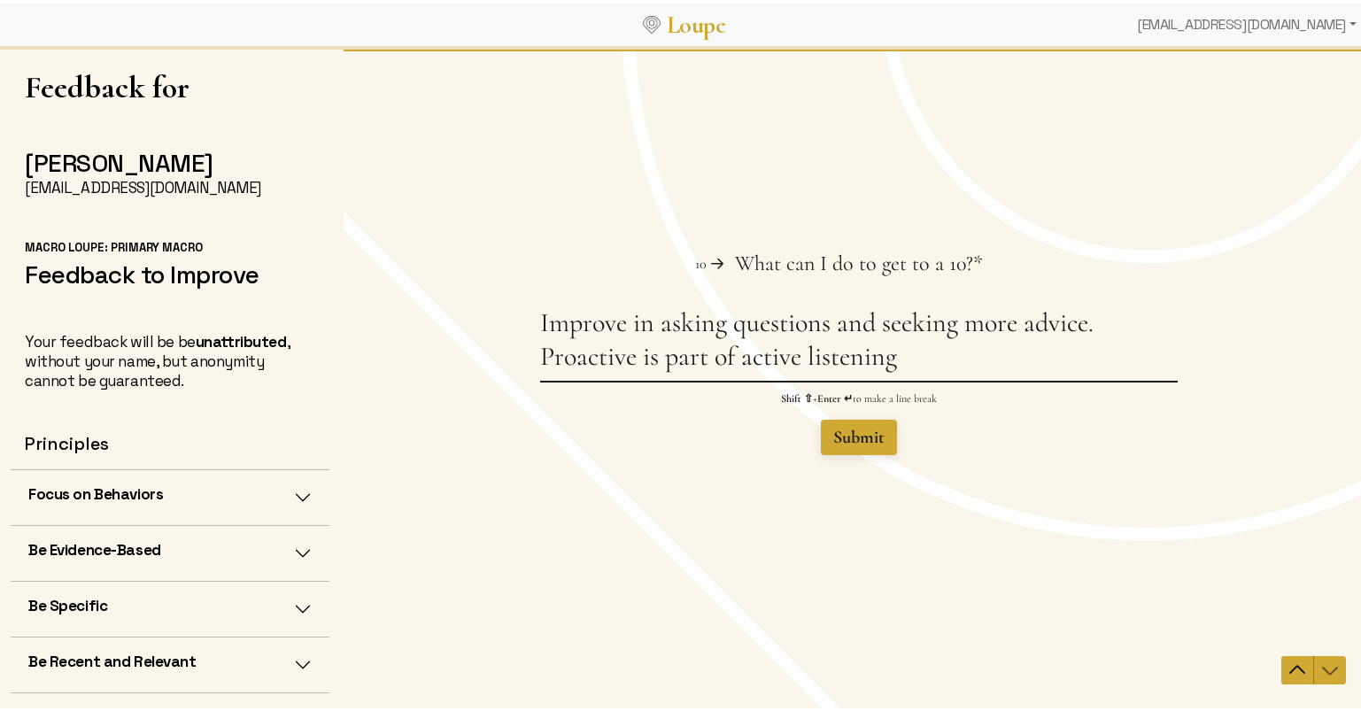
click at [540, 361] on textarea "Improve in asking questions and seeking more advice. Proactive is part of activ…" at bounding box center [858, 342] width 637 height 74
type textarea "Improve in asking questions and seeking more advice. Proactive is part of activ…"
click at [850, 444] on span "Submit" at bounding box center [858, 436] width 51 height 21
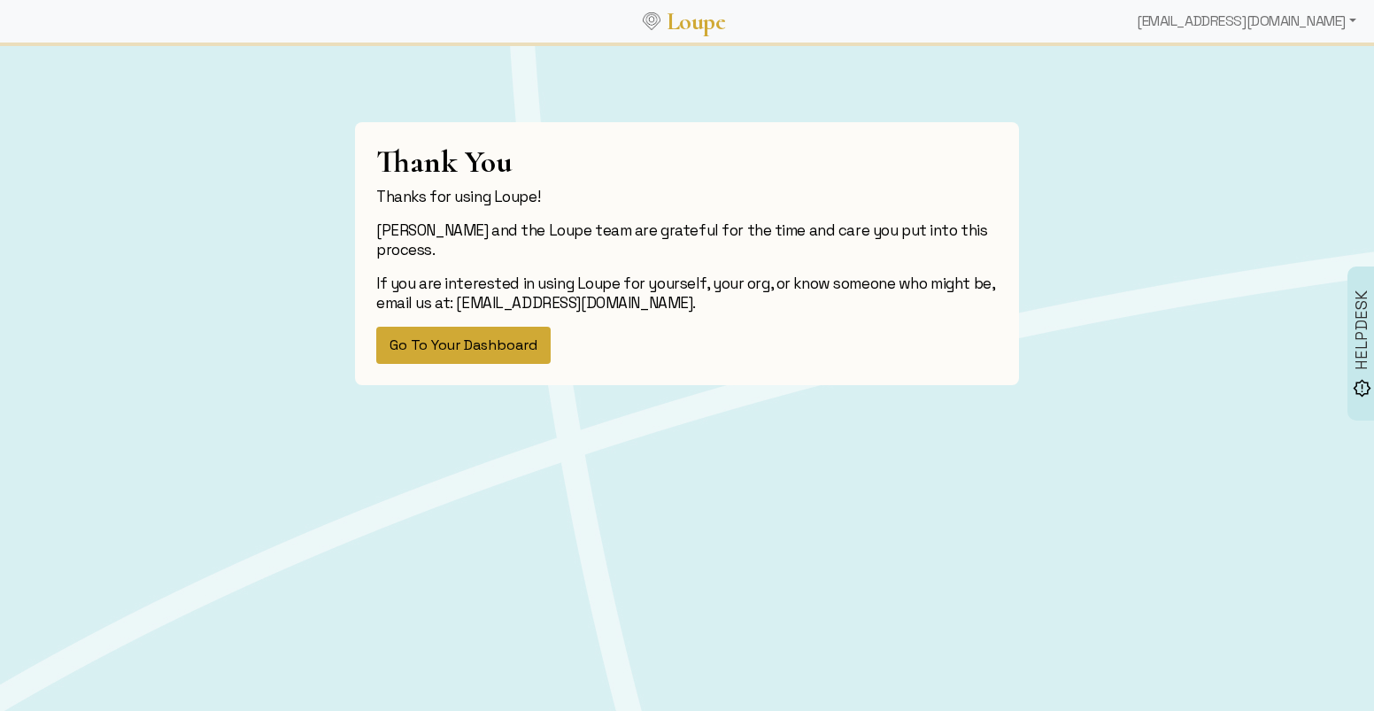
click at [505, 351] on button "Go To Your Dashboard" at bounding box center [463, 345] width 174 height 37
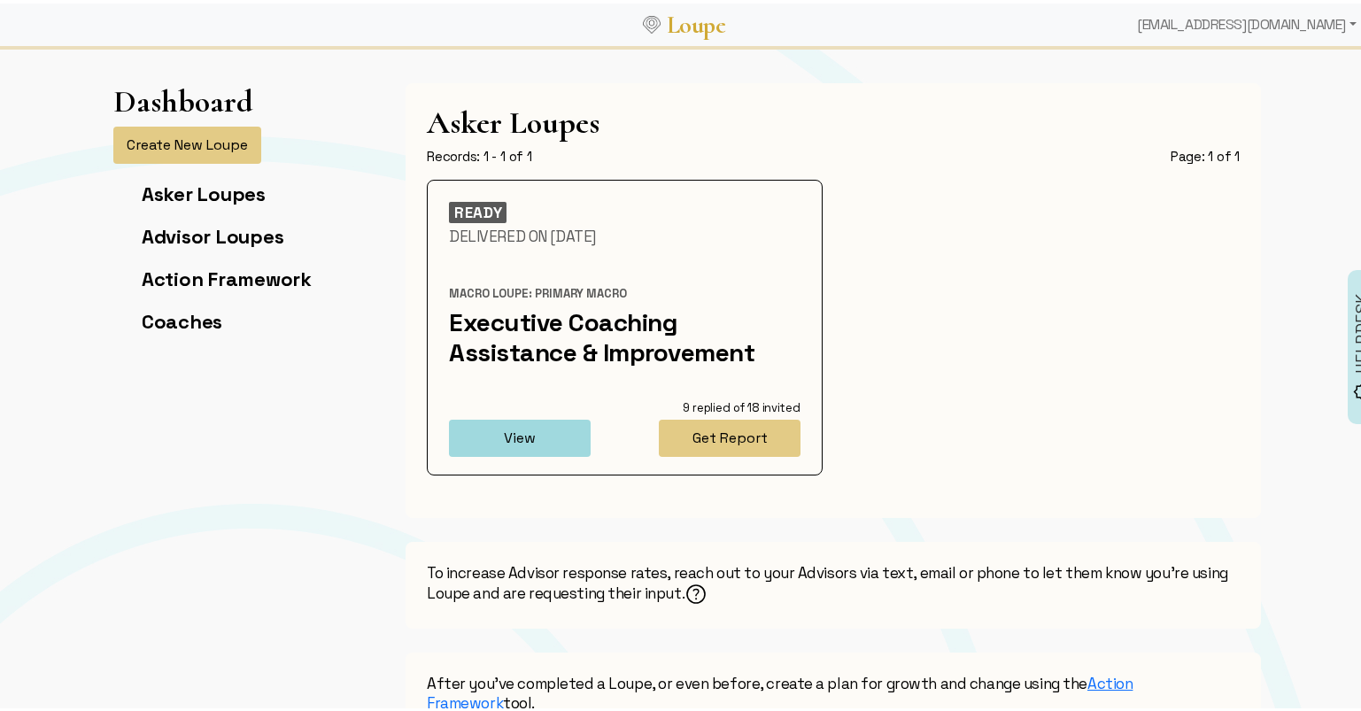
click at [1082, 392] on div "READY Delivered On [DATE] [PERSON_NAME]: Primary Macro Executive Coaching Assis…" at bounding box center [833, 334] width 834 height 317
